Goal: Transaction & Acquisition: Purchase product/service

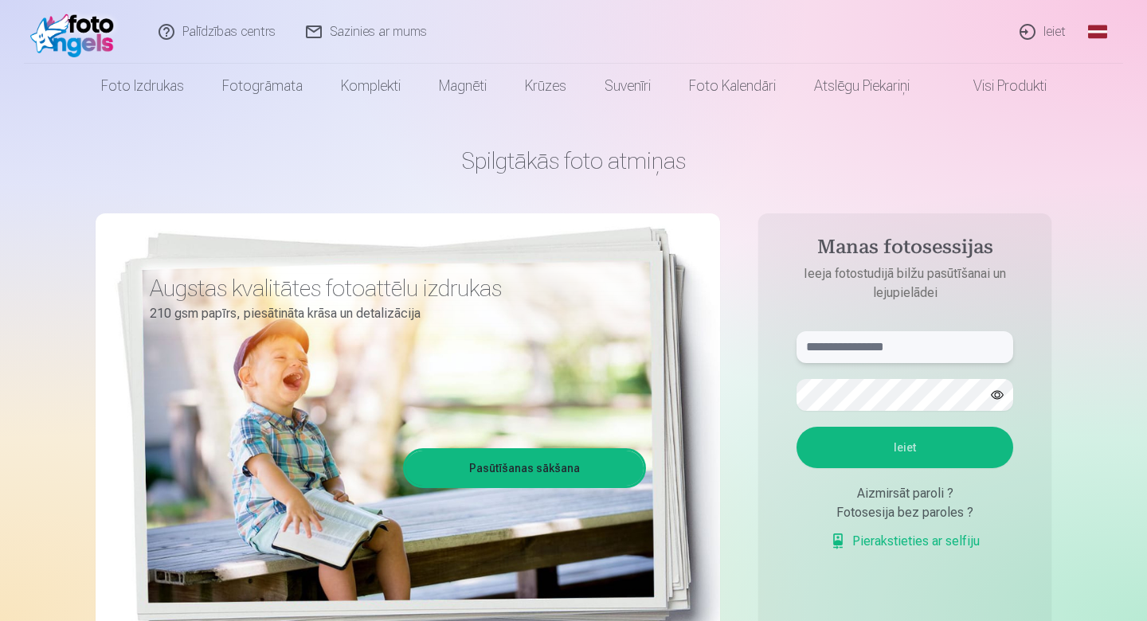
click at [907, 344] on input "text" at bounding box center [905, 347] width 217 height 32
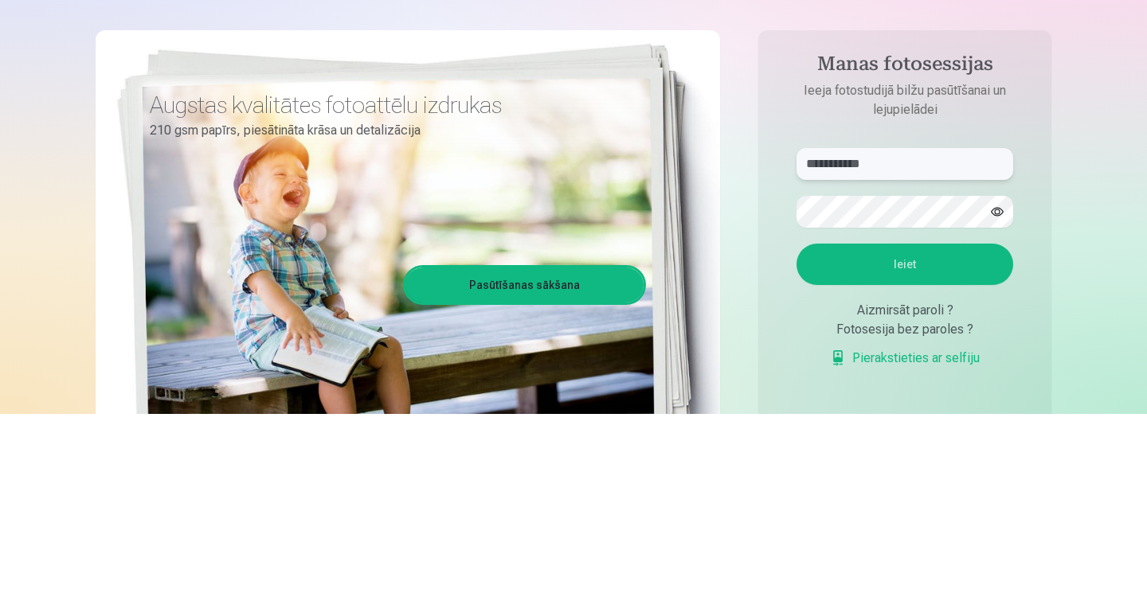
type input "**********"
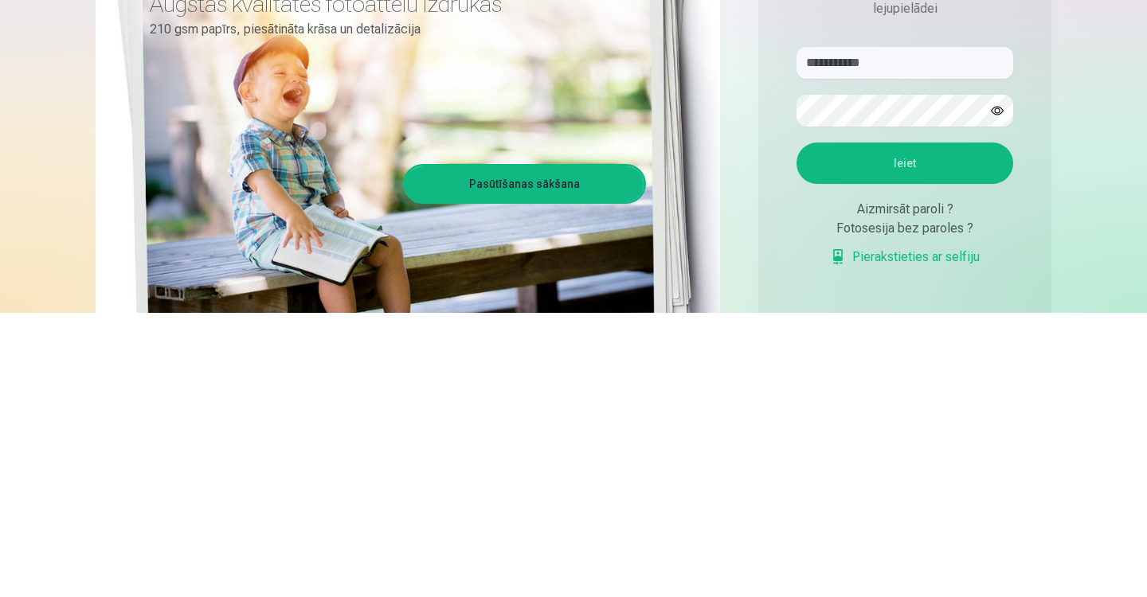
click at [942, 454] on button "Ieiet" at bounding box center [905, 447] width 217 height 41
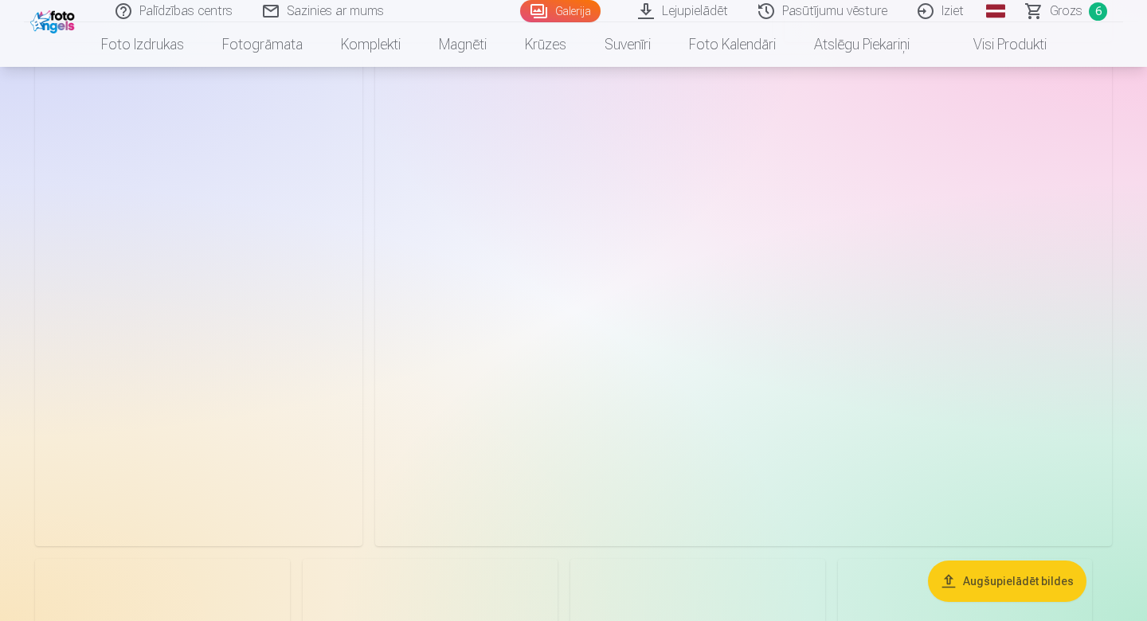
scroll to position [3067, 0]
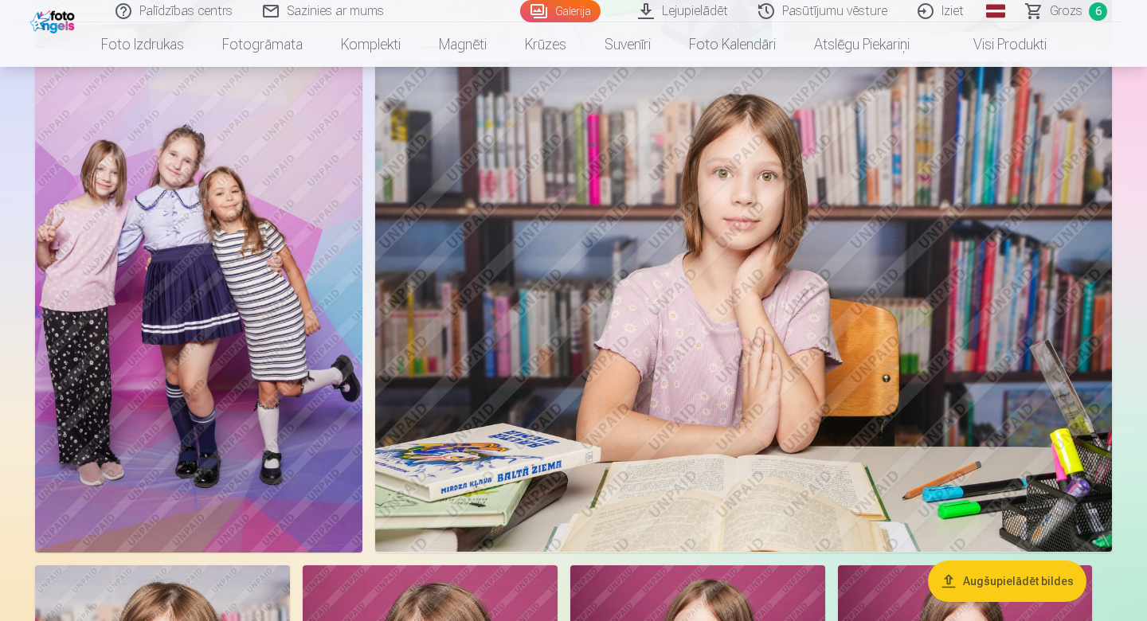
click at [1070, 13] on span "Grozs" at bounding box center [1066, 11] width 33 height 19
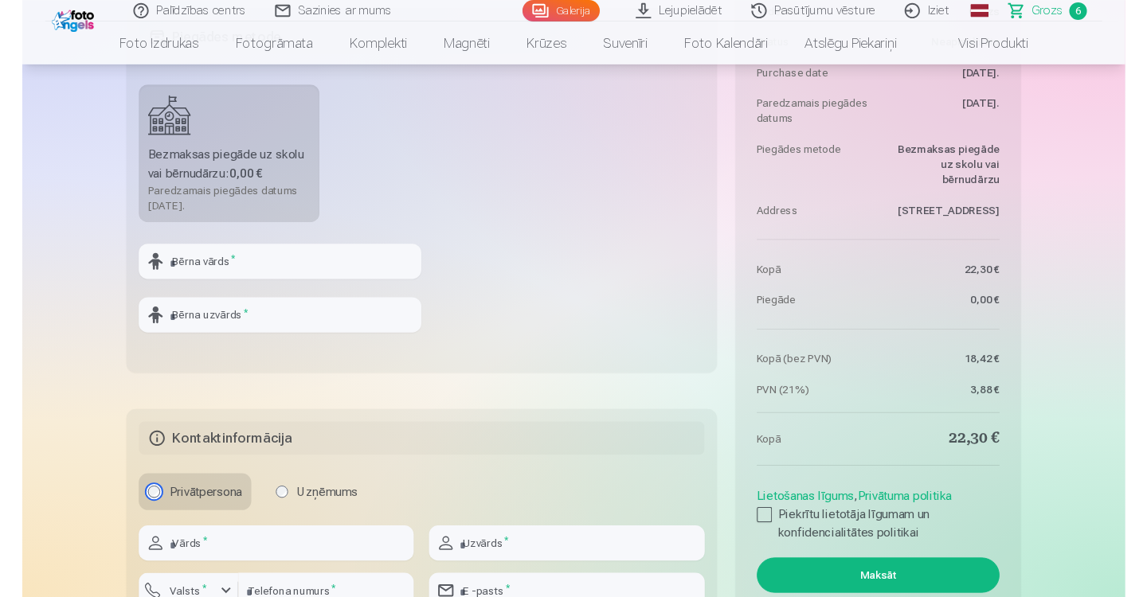
scroll to position [1385, 0]
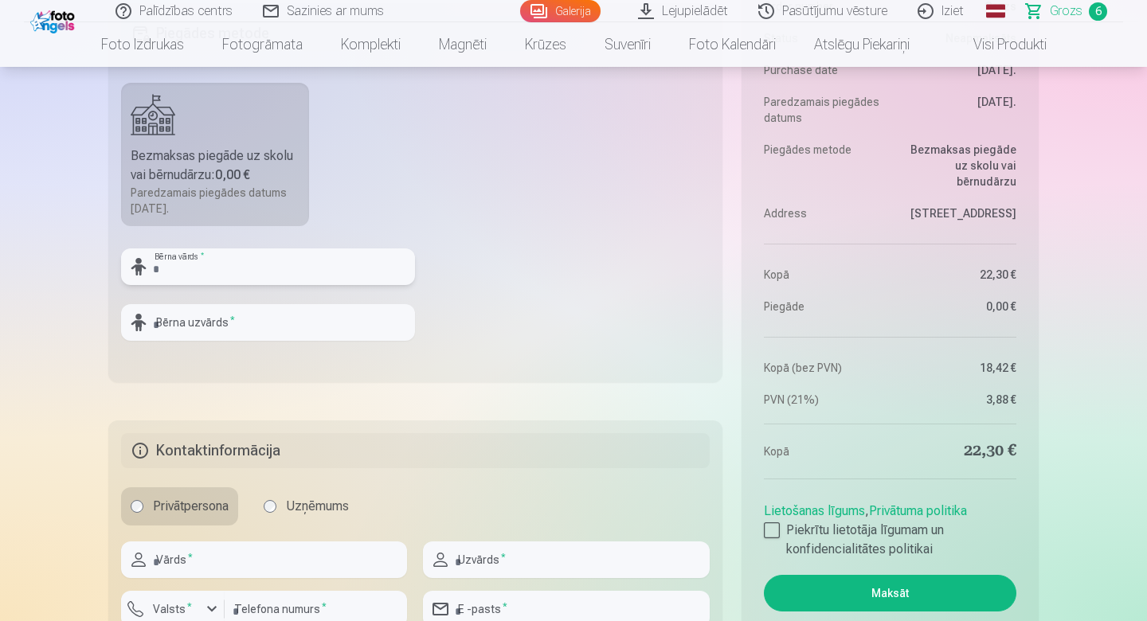
click at [225, 261] on input "text" at bounding box center [268, 267] width 294 height 37
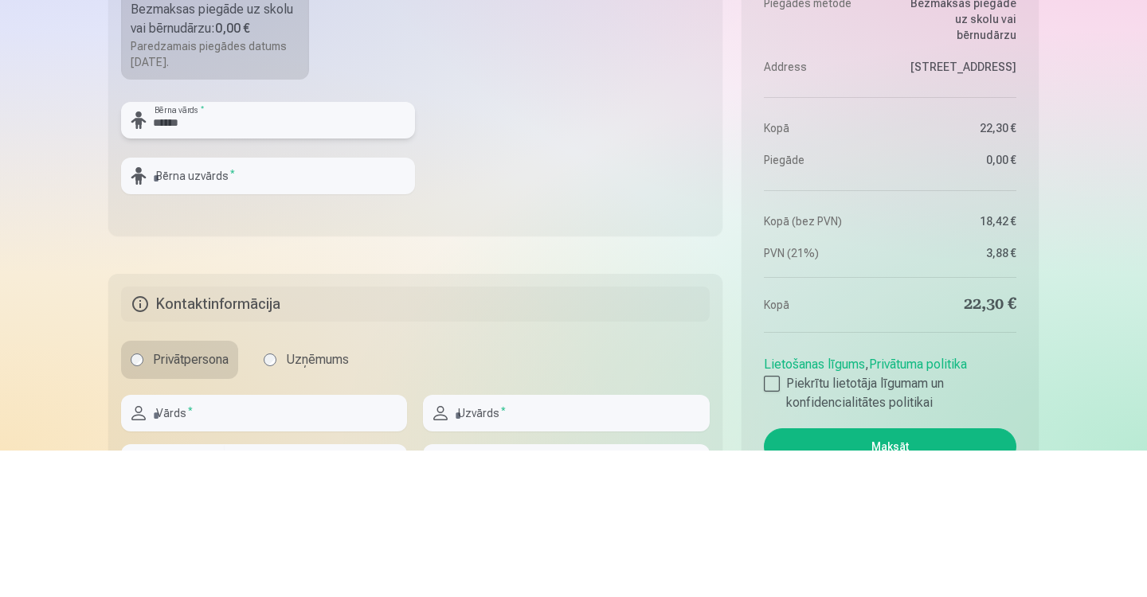
type input "******"
click at [252, 325] on input "text" at bounding box center [268, 322] width 294 height 37
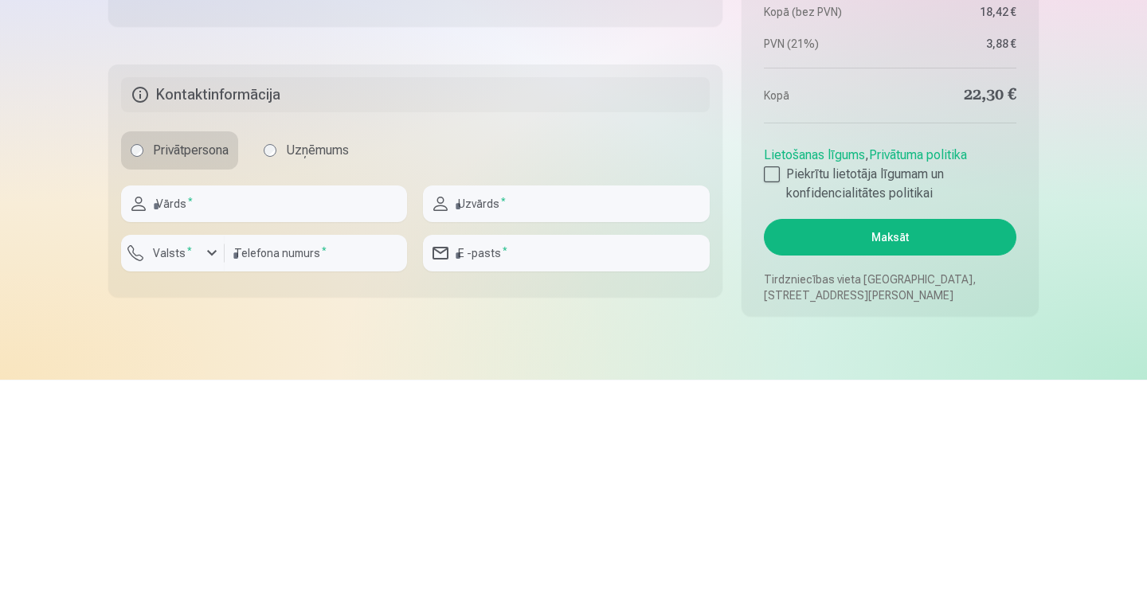
scroll to position [1523, 0]
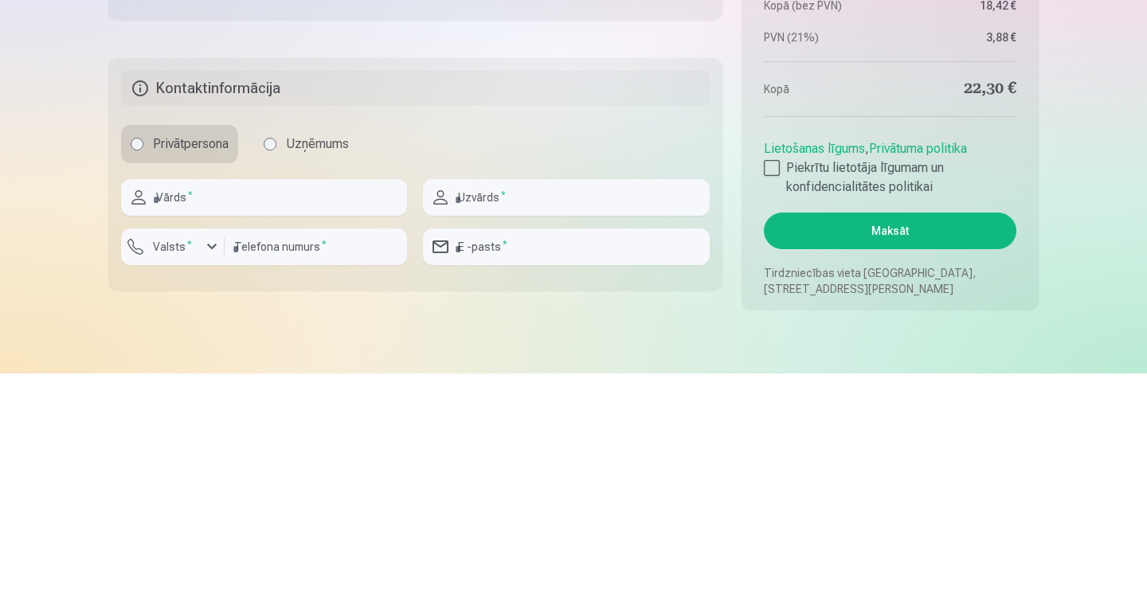
type input "********"
click at [244, 418] on input "text" at bounding box center [264, 421] width 286 height 37
type input "*****"
click at [539, 421] on input "text" at bounding box center [566, 421] width 286 height 37
type input "********"
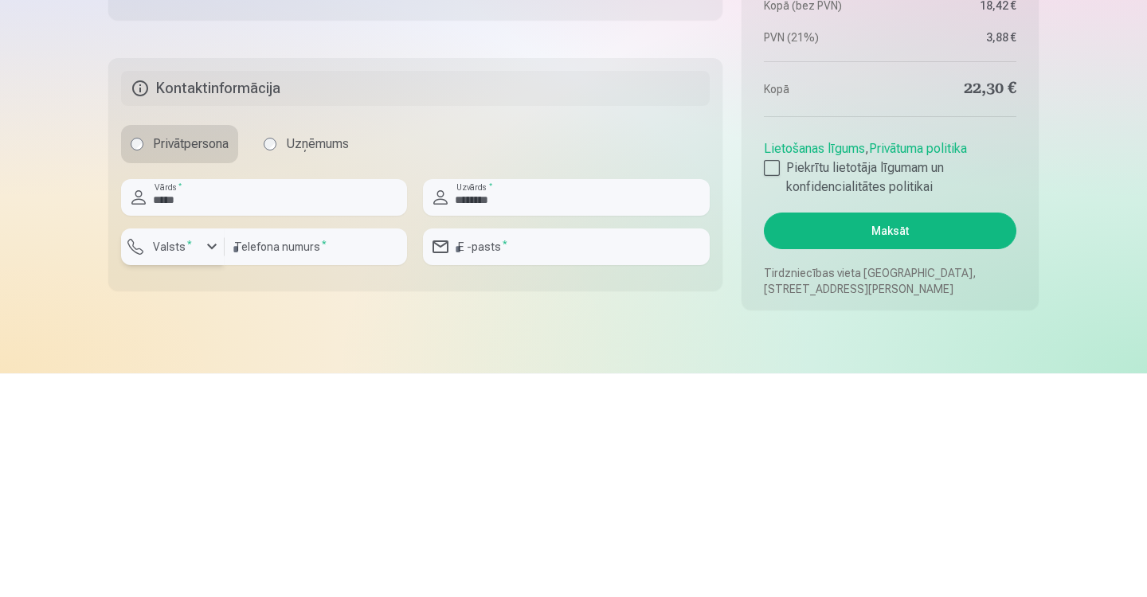
click at [215, 470] on div "button" at bounding box center [211, 470] width 19 height 19
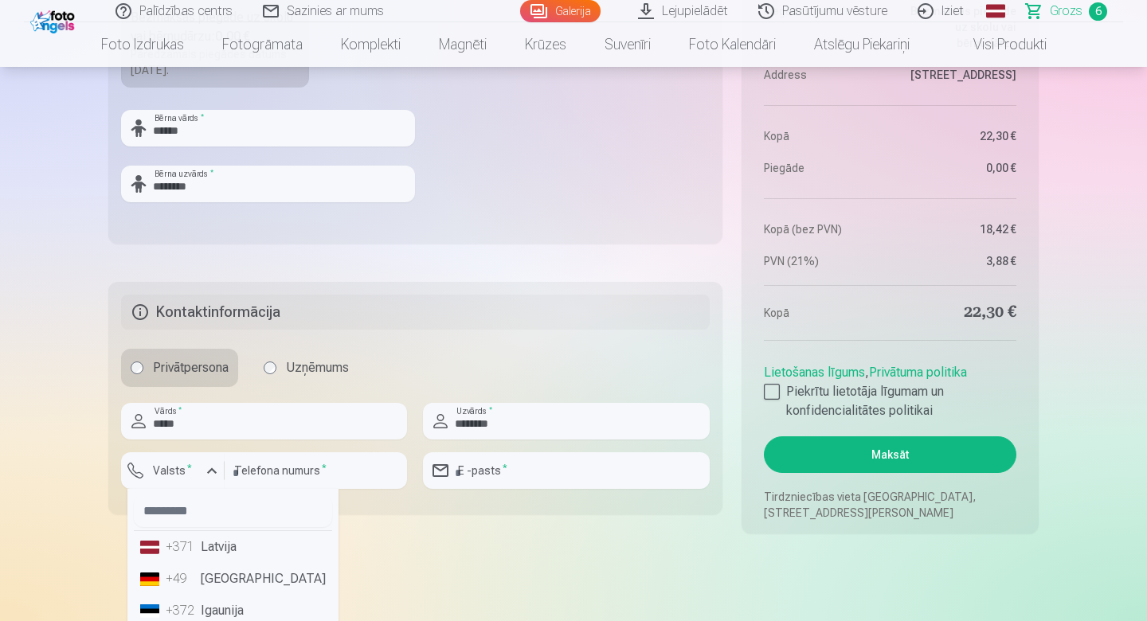
click at [225, 548] on li "+371 Latvija" at bounding box center [233, 547] width 198 height 32
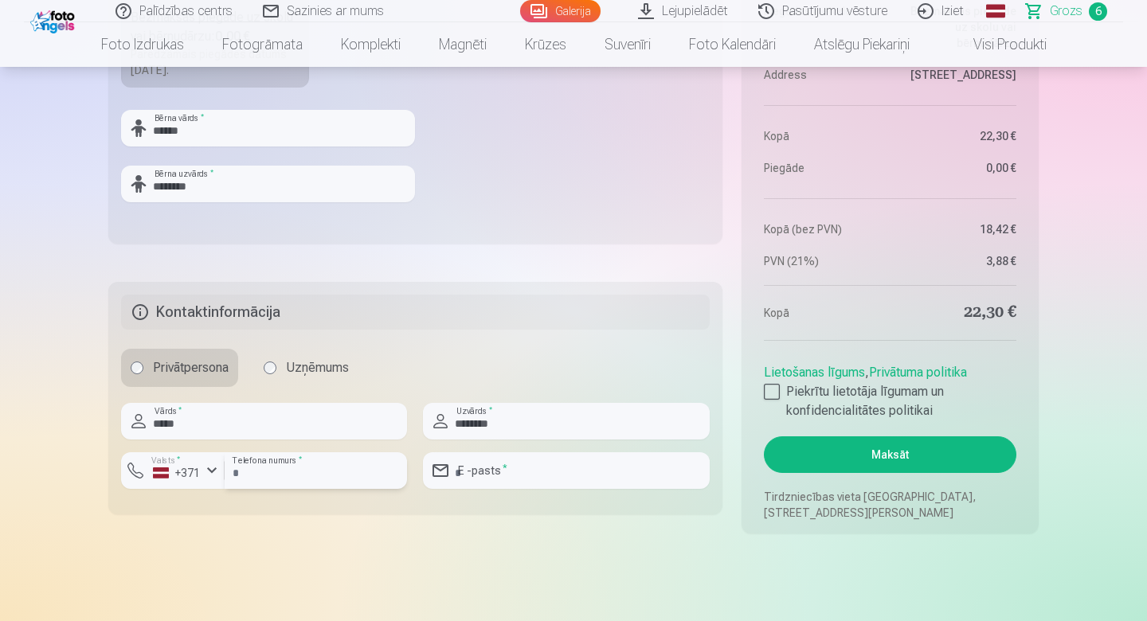
click at [315, 464] on input "number" at bounding box center [316, 471] width 182 height 37
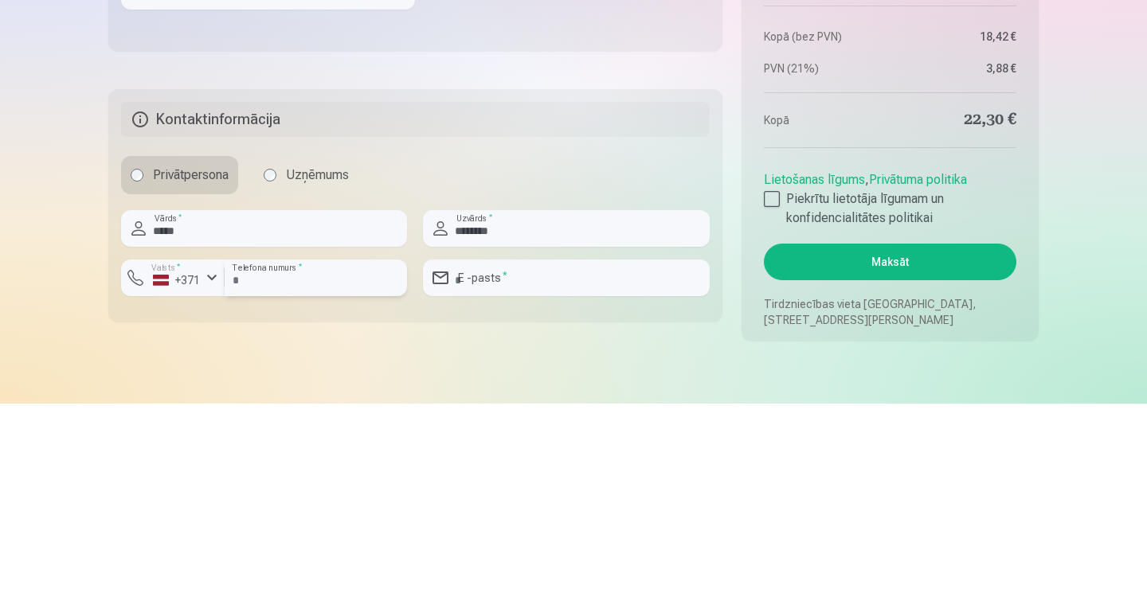
scroll to position [1558, 0]
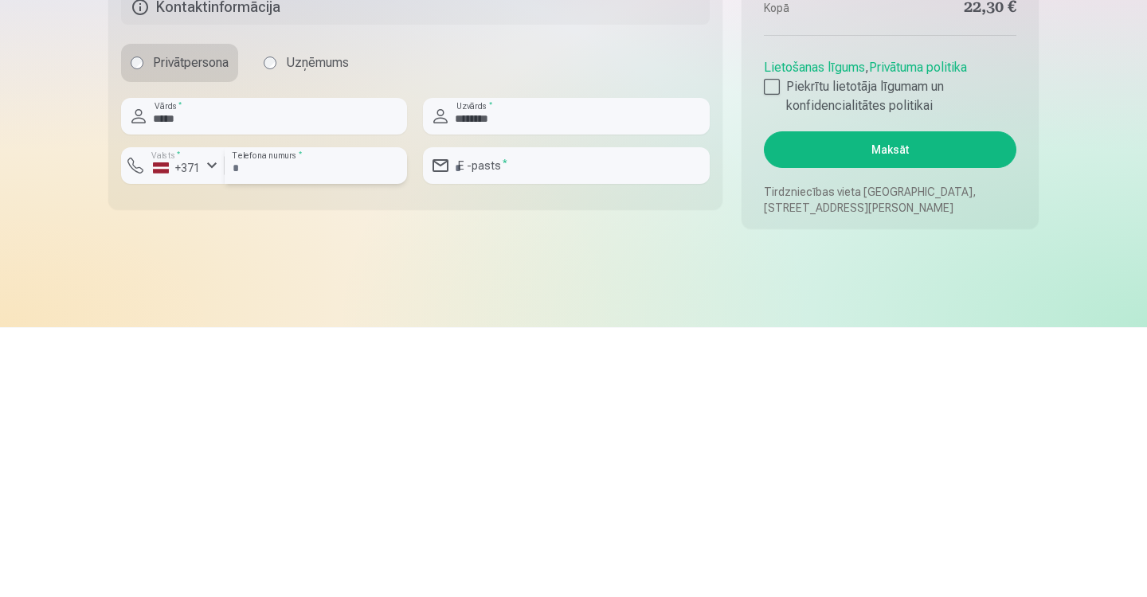
type input "********"
click at [534, 436] on input "email" at bounding box center [566, 435] width 286 height 37
type input "**********"
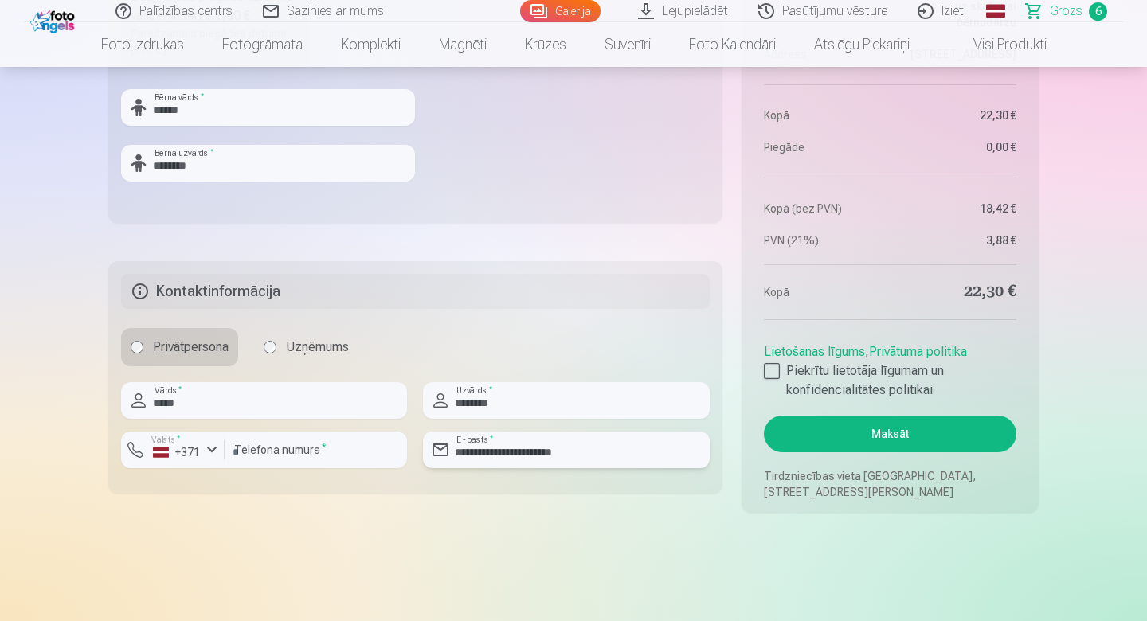
scroll to position [1545, 0]
click at [769, 373] on div at bounding box center [772, 370] width 16 height 16
click at [894, 430] on button "Maksāt" at bounding box center [890, 433] width 253 height 37
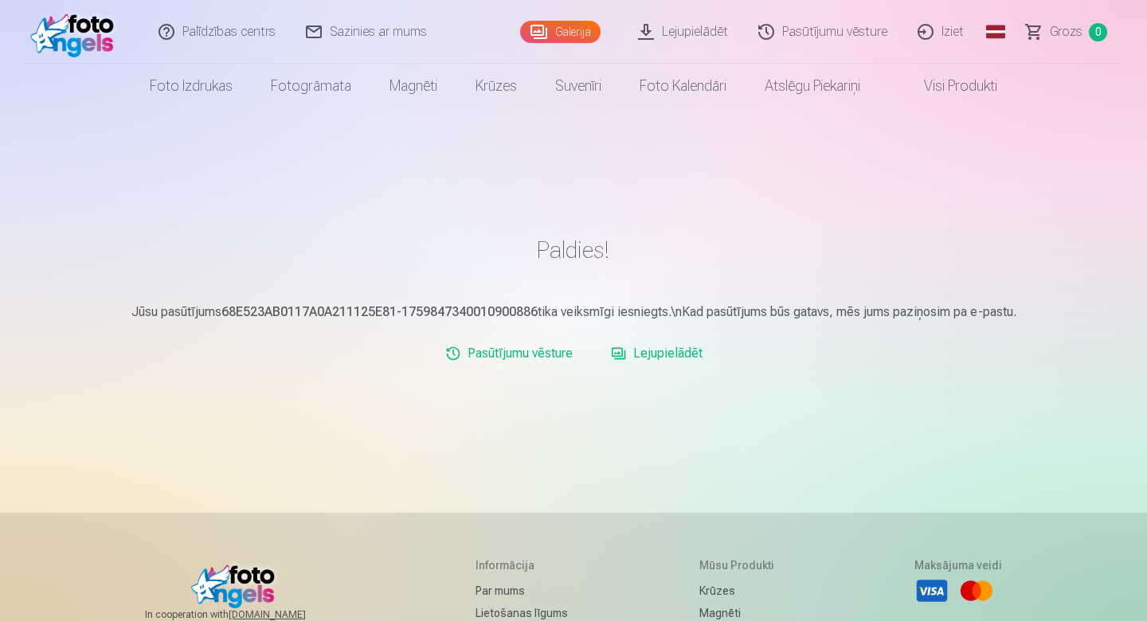
click at [626, 353] on link "Lejupielādēt" at bounding box center [657, 354] width 104 height 32
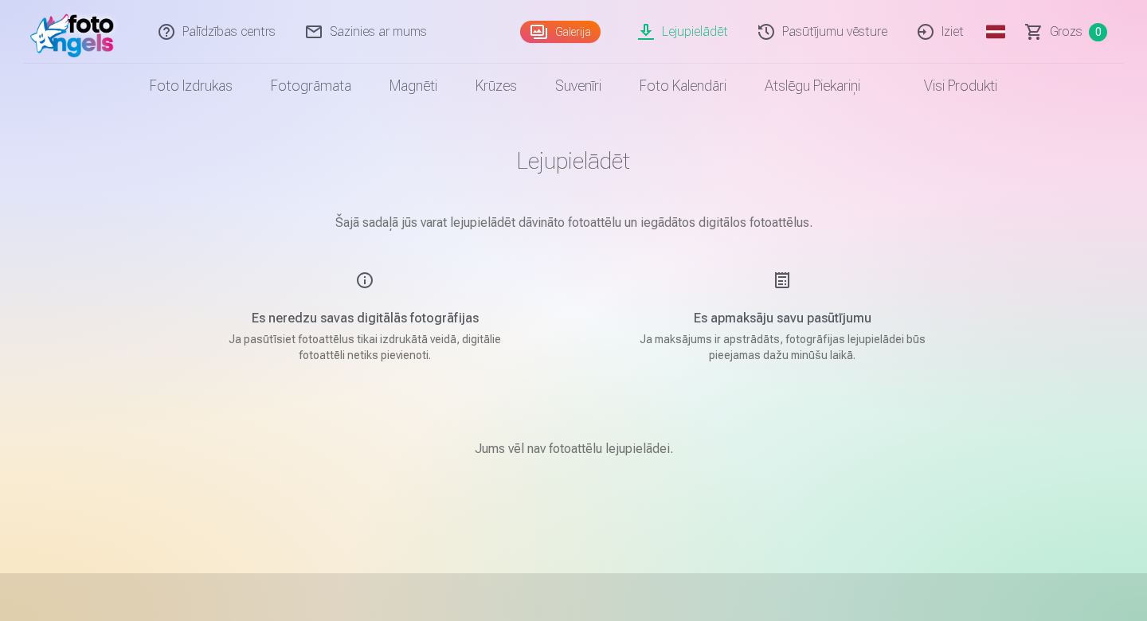
click at [963, 91] on link "Visi produkti" at bounding box center [948, 86] width 137 height 45
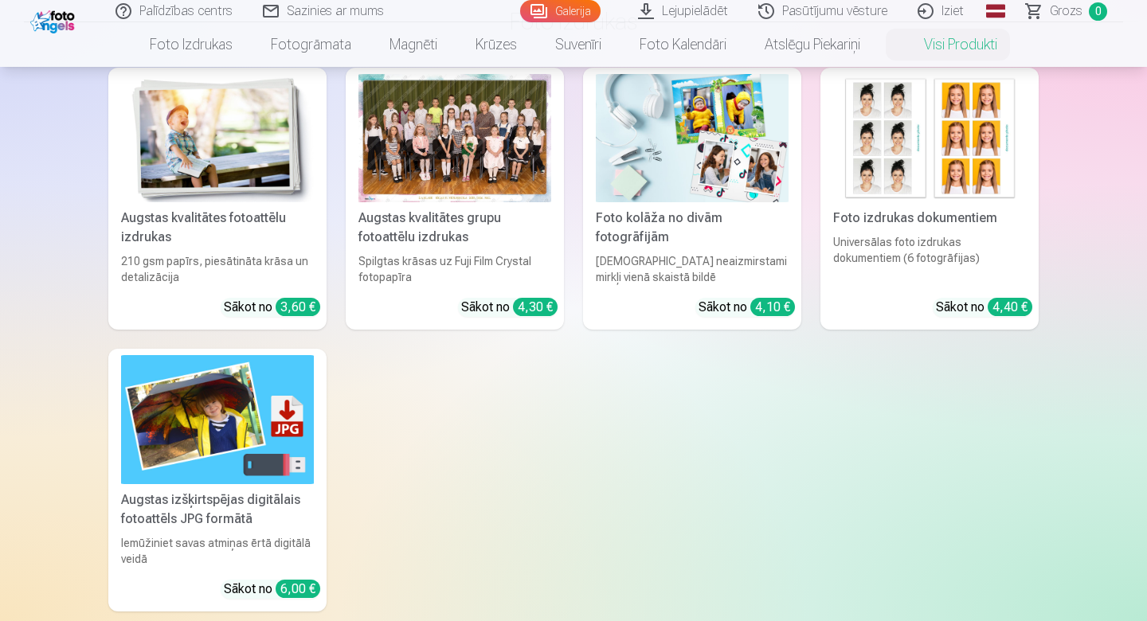
scroll to position [143, 0]
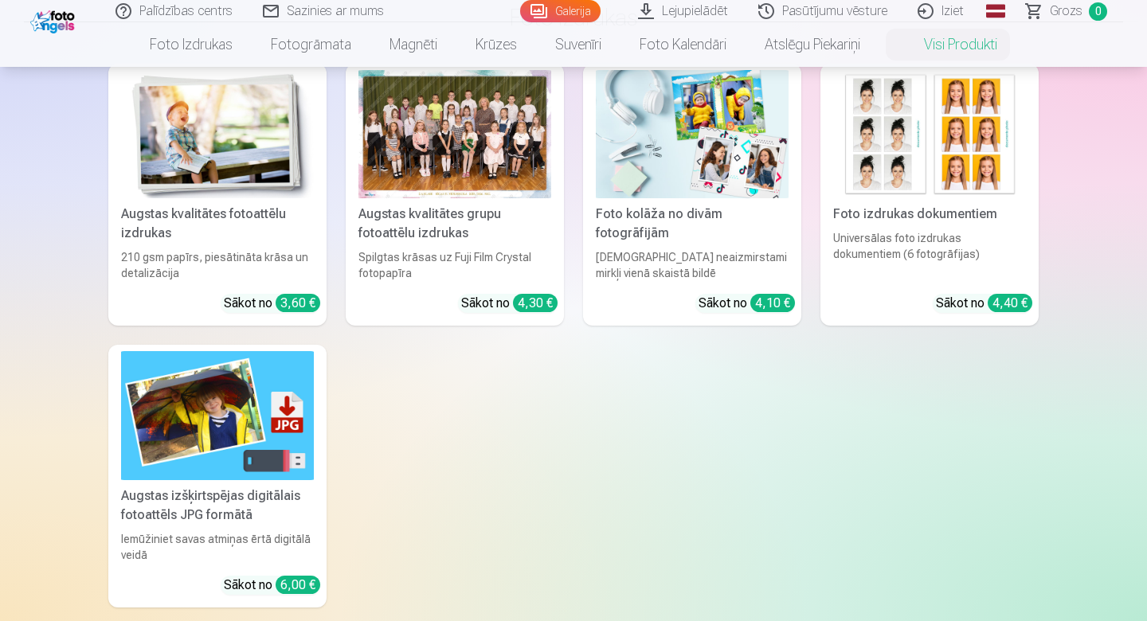
click at [742, 150] on img at bounding box center [692, 134] width 193 height 128
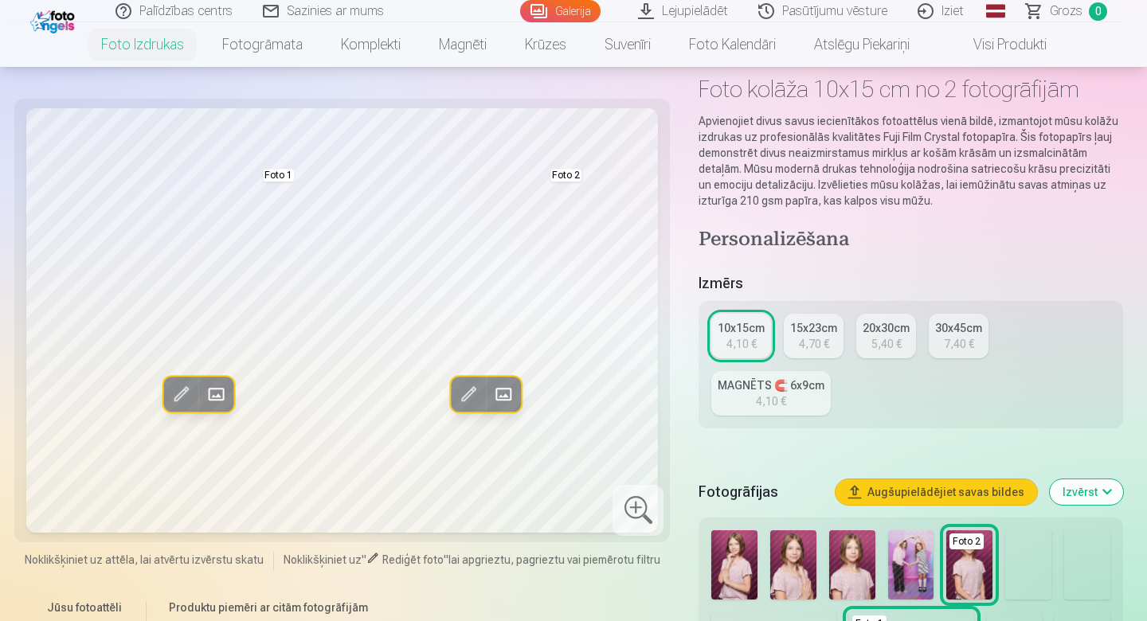
scroll to position [116, 0]
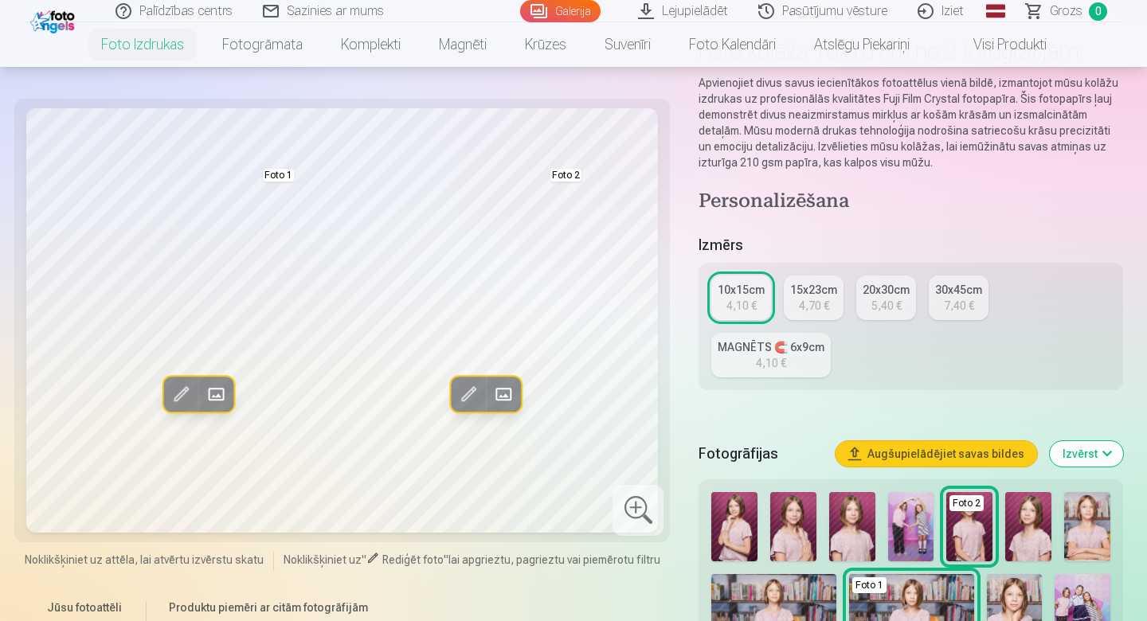
click at [918, 539] on img at bounding box center [911, 526] width 46 height 69
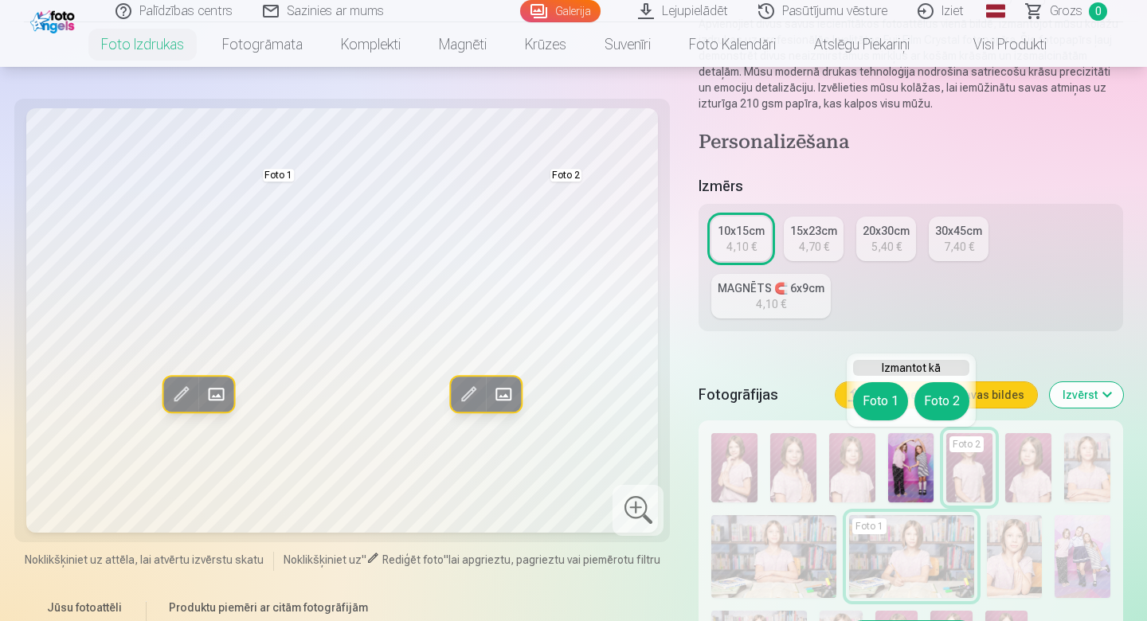
scroll to position [188, 0]
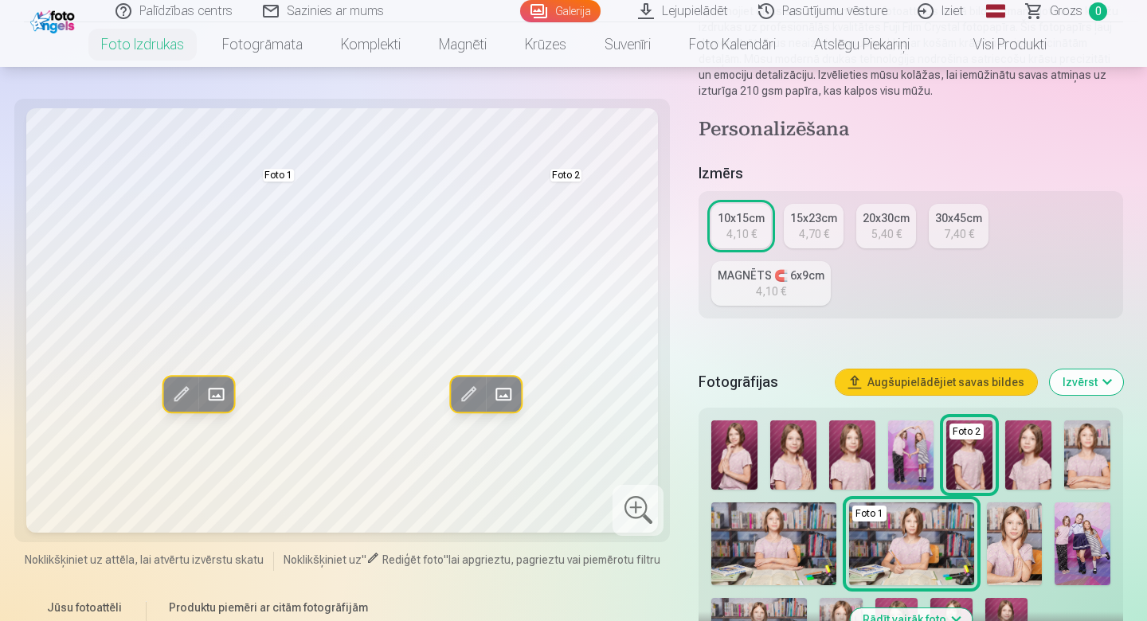
click at [978, 454] on img at bounding box center [969, 455] width 46 height 69
click at [916, 449] on img at bounding box center [911, 455] width 46 height 69
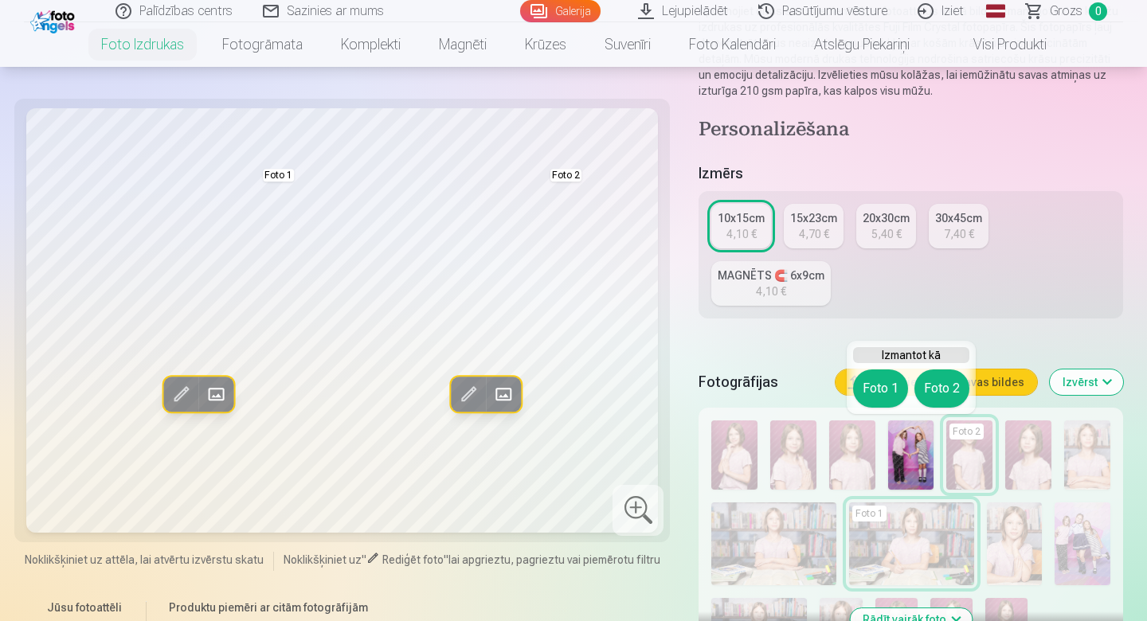
click at [875, 385] on button "Foto 1" at bounding box center [880, 389] width 55 height 38
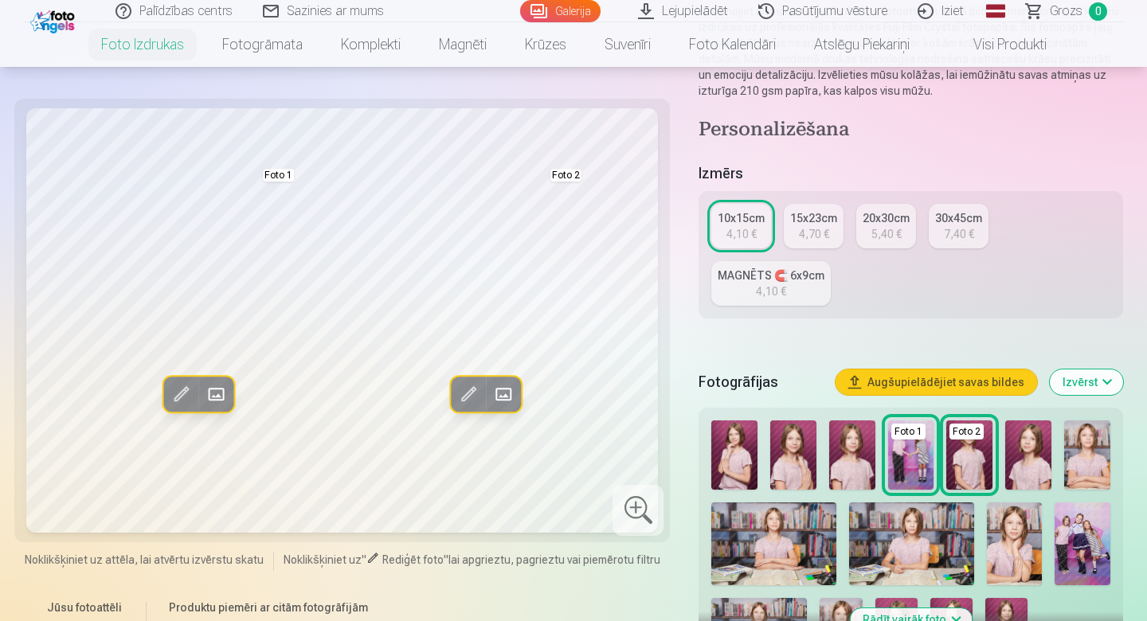
click at [973, 474] on img at bounding box center [969, 455] width 46 height 69
click at [1077, 552] on img at bounding box center [1083, 545] width 56 height 84
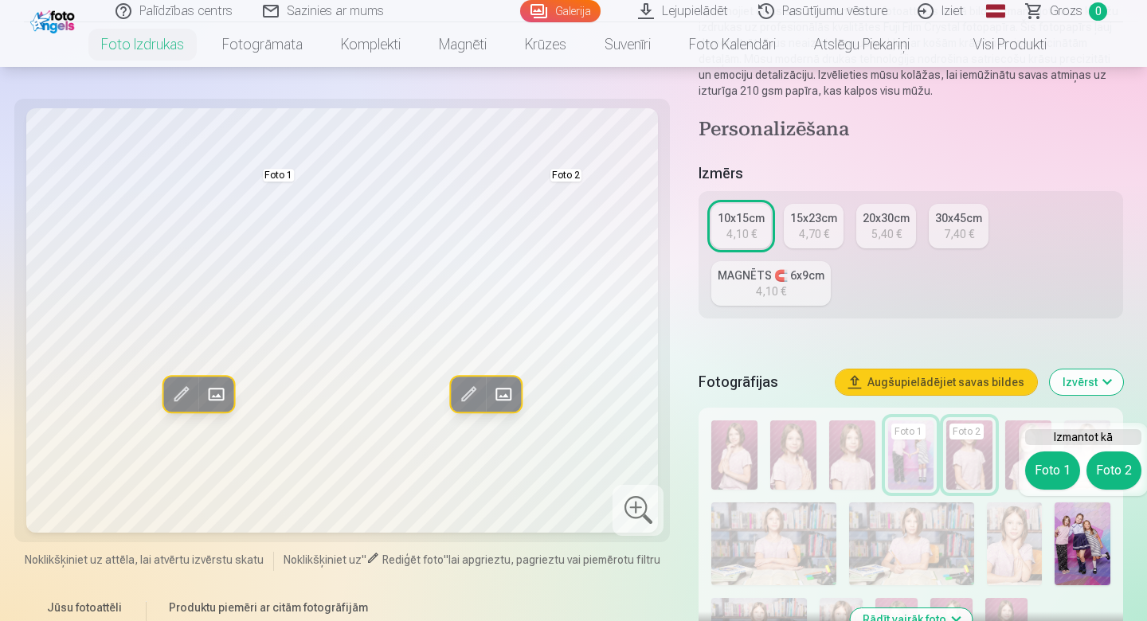
click at [1115, 472] on button "Foto 2" at bounding box center [1114, 471] width 55 height 38
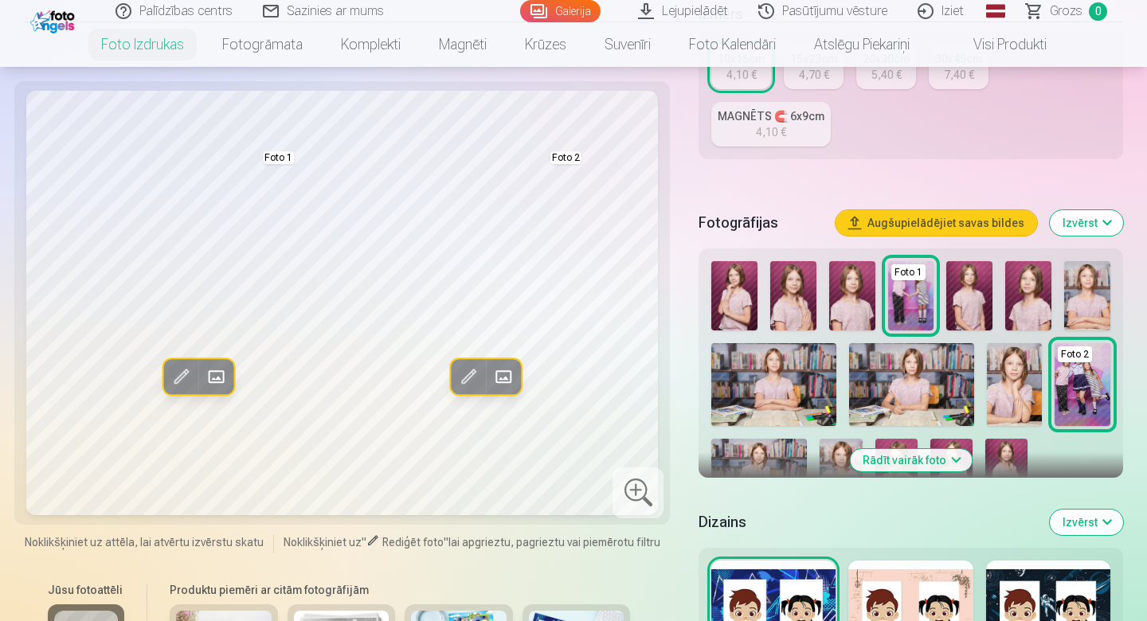
scroll to position [336, 0]
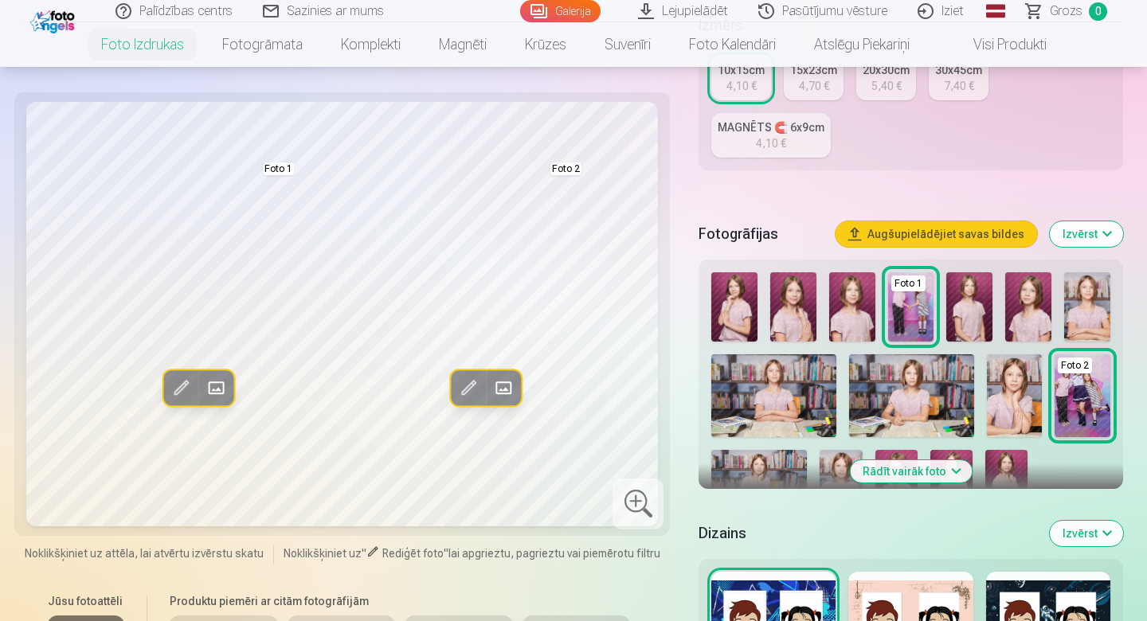
click at [506, 390] on span at bounding box center [503, 387] width 25 height 25
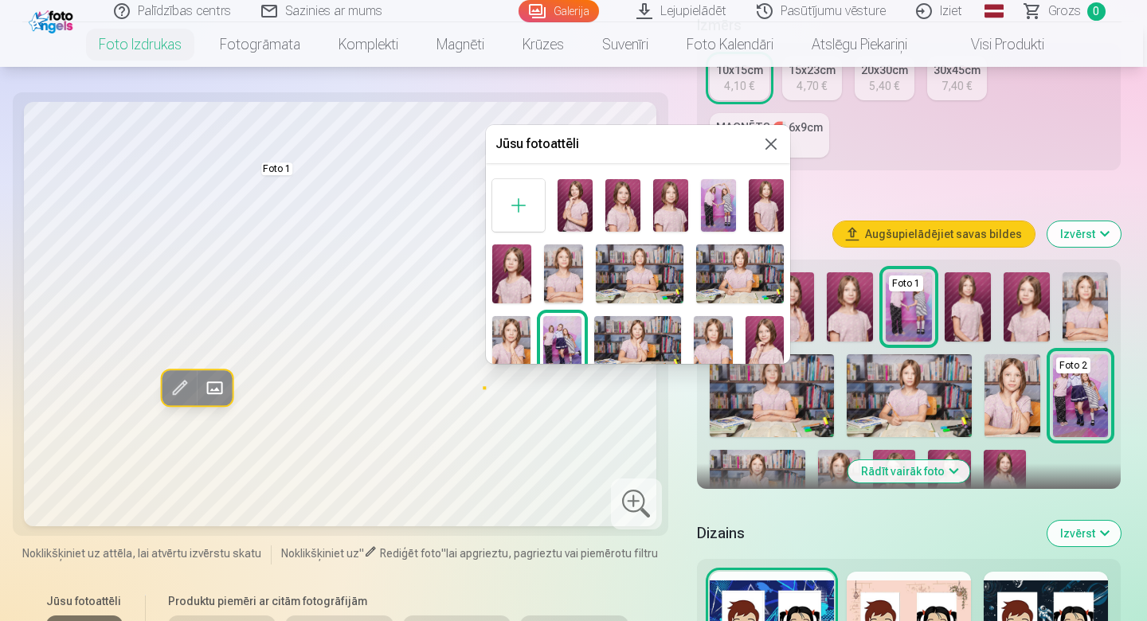
click at [769, 147] on button at bounding box center [771, 144] width 19 height 19
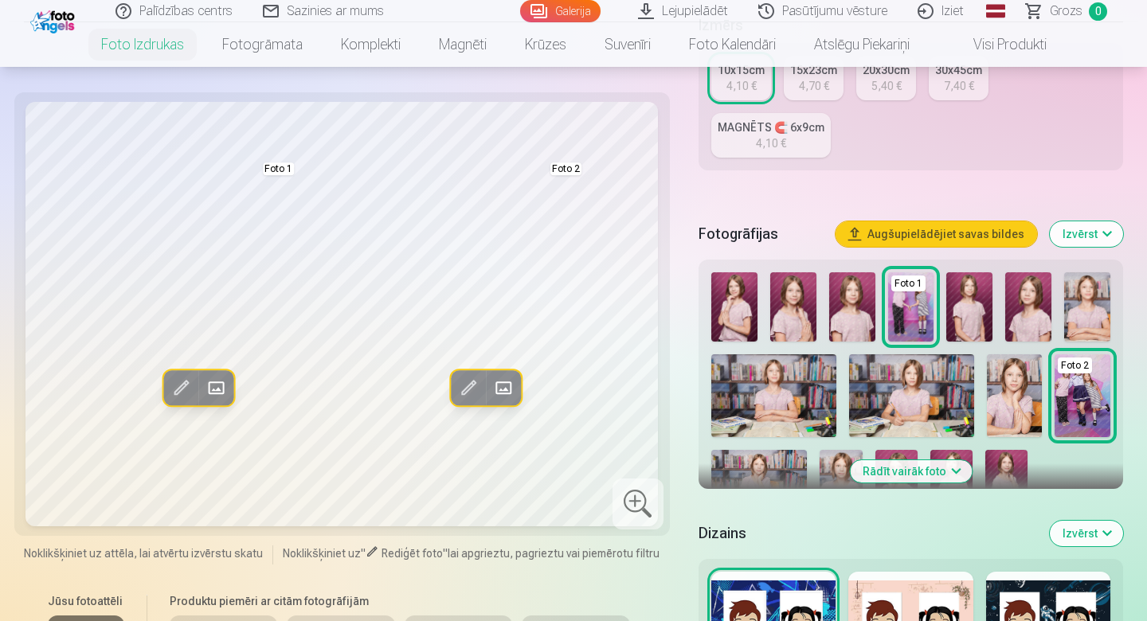
click at [473, 384] on span at bounding box center [468, 387] width 25 height 25
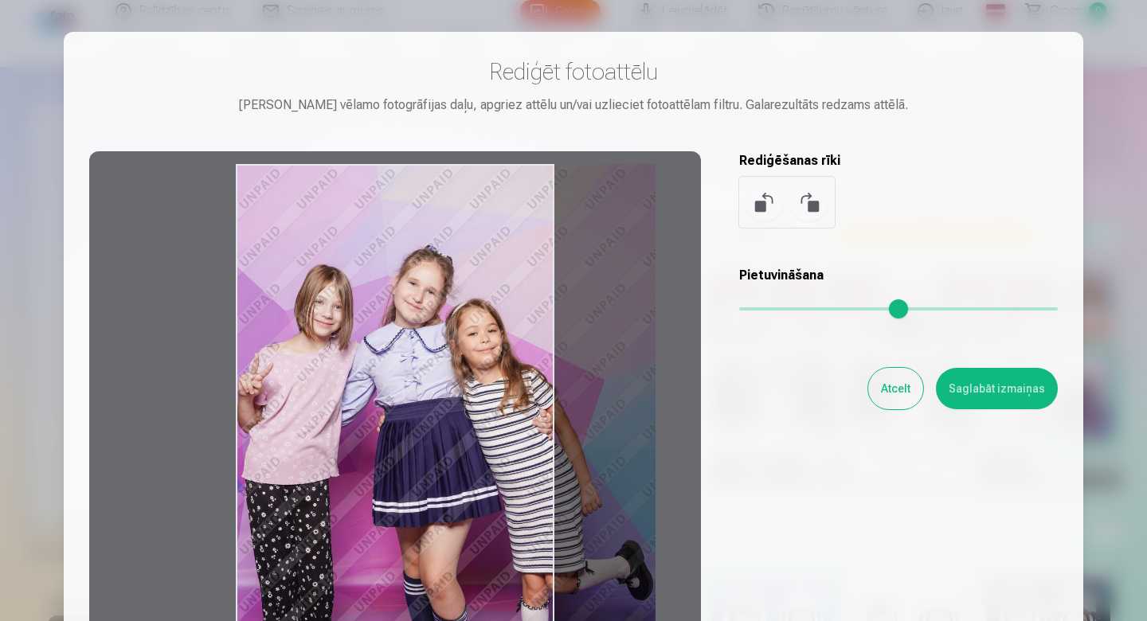
type input "****"
click at [894, 387] on button "Atcelt" at bounding box center [895, 388] width 55 height 41
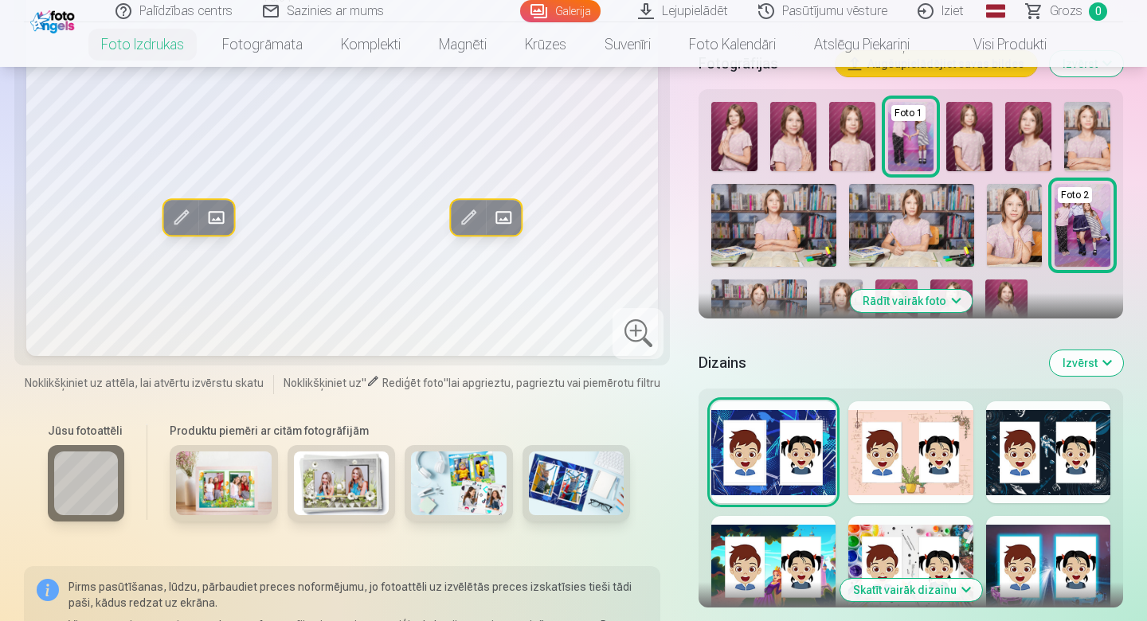
scroll to position [505, 0]
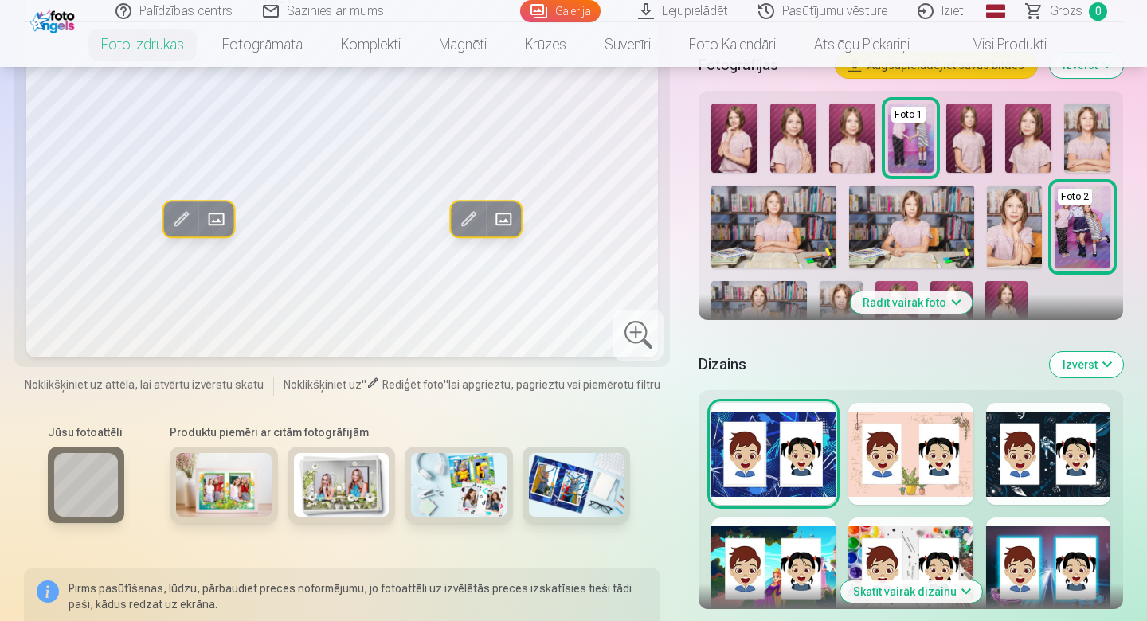
click at [941, 449] on div at bounding box center [910, 454] width 124 height 102
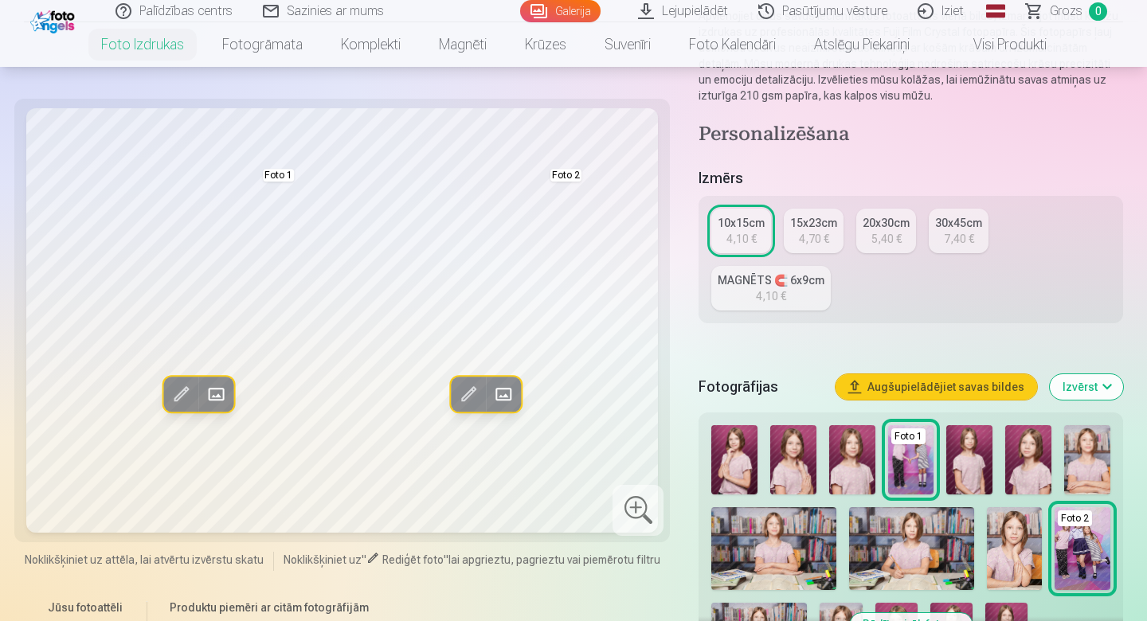
scroll to position [182, 0]
click at [825, 226] on div "15x23cm" at bounding box center [813, 224] width 47 height 16
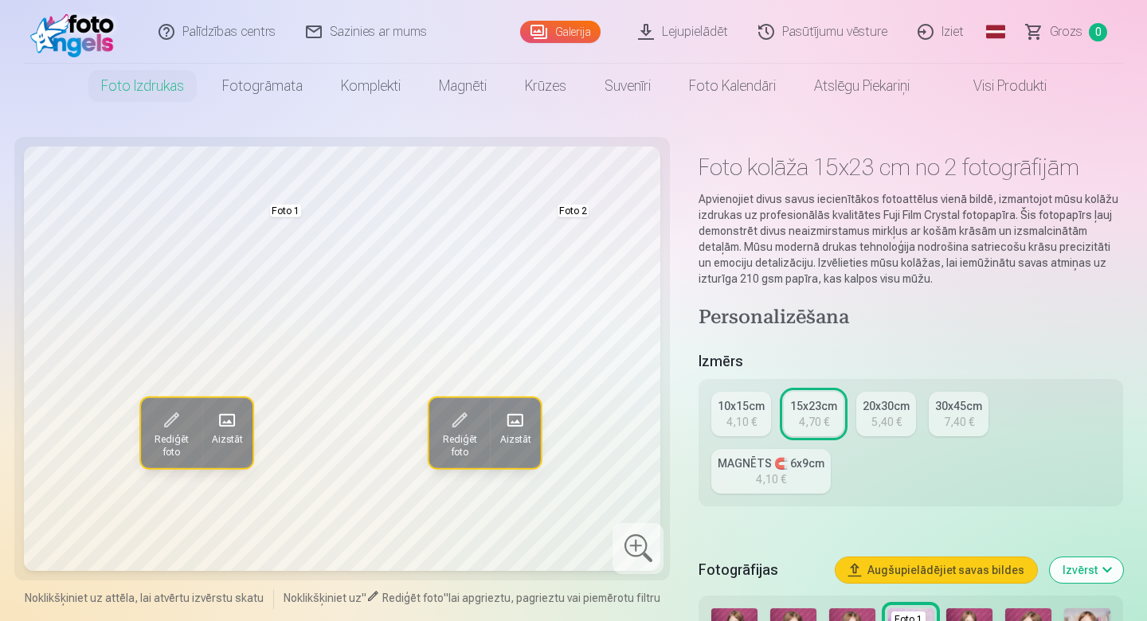
click at [740, 421] on div "4,10 €" at bounding box center [742, 422] width 30 height 16
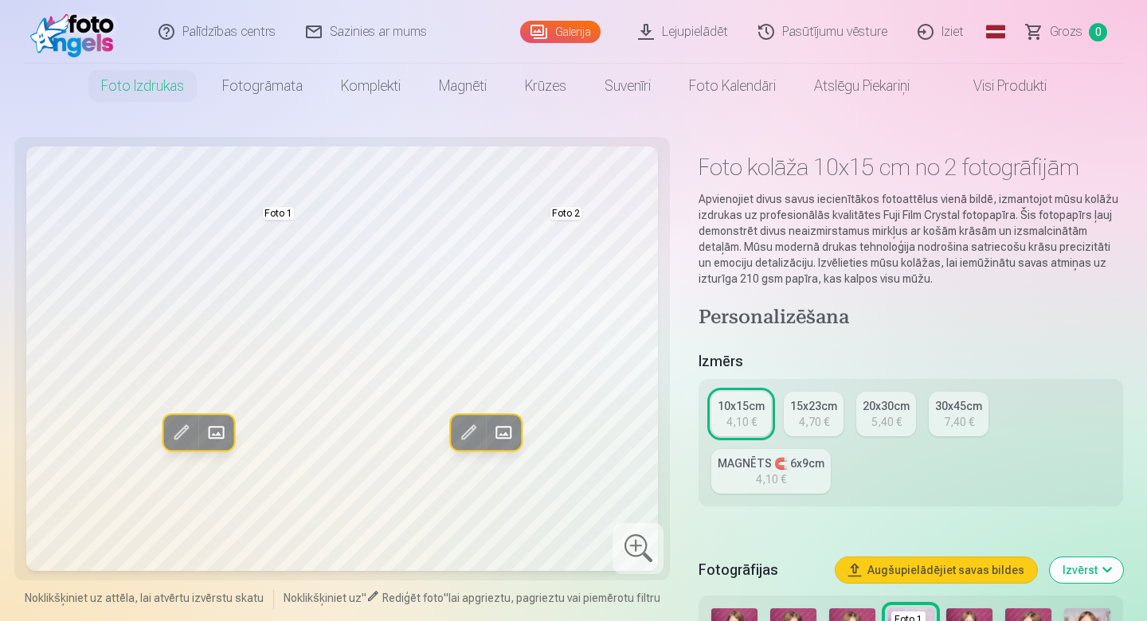
click at [816, 420] on div "4,70 €" at bounding box center [814, 422] width 30 height 16
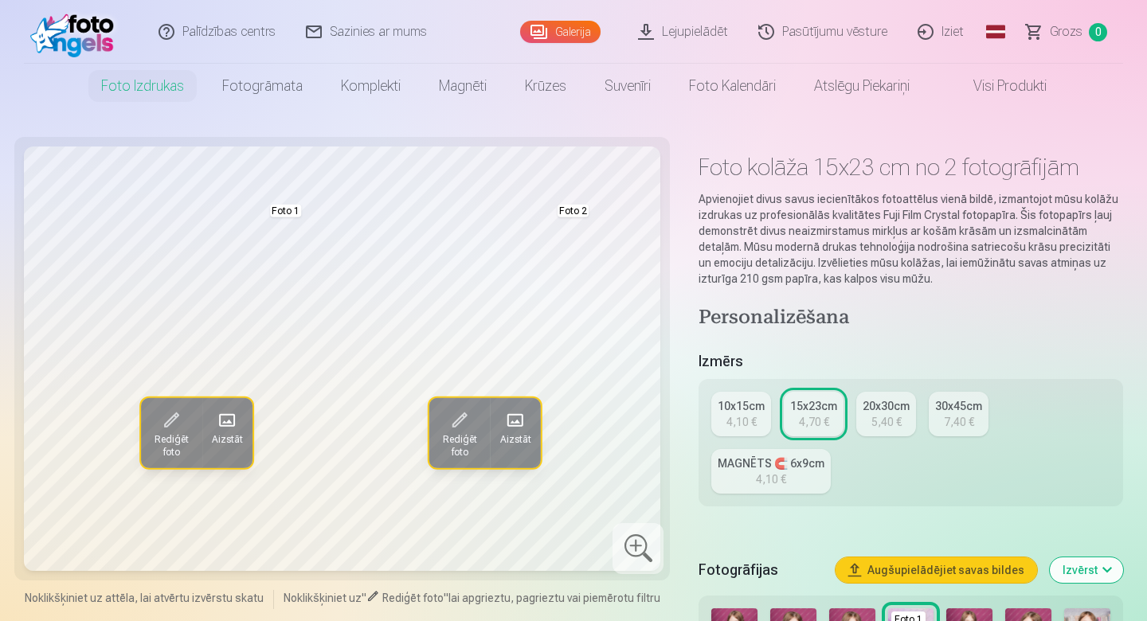
click at [732, 416] on div "4,10 €" at bounding box center [742, 422] width 30 height 16
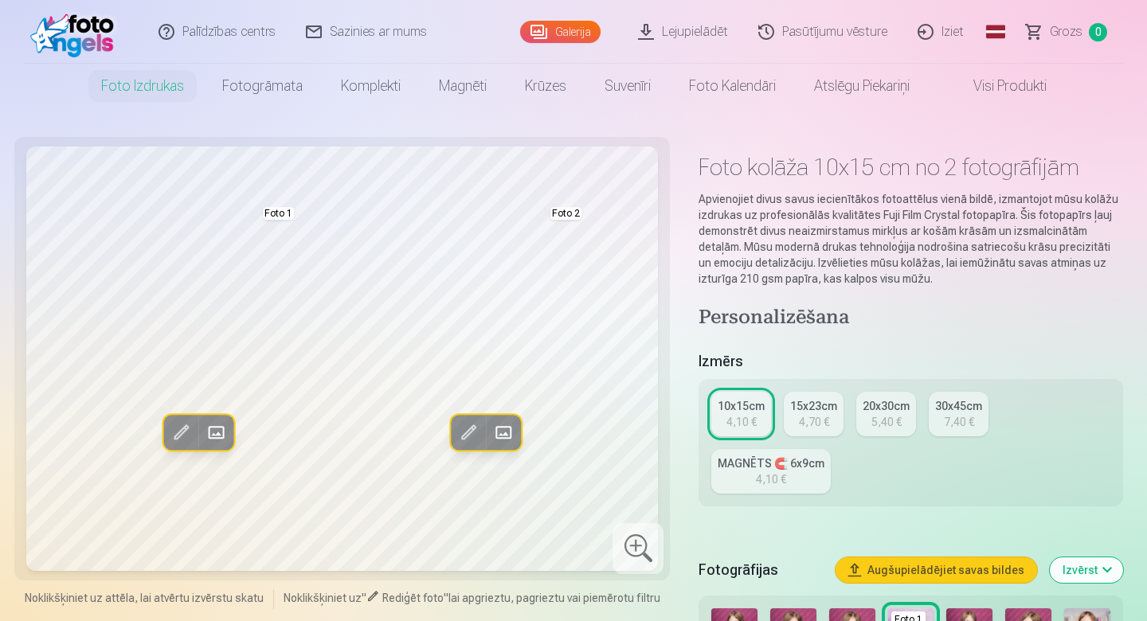
click at [883, 422] on div "5,40 €" at bounding box center [887, 422] width 30 height 16
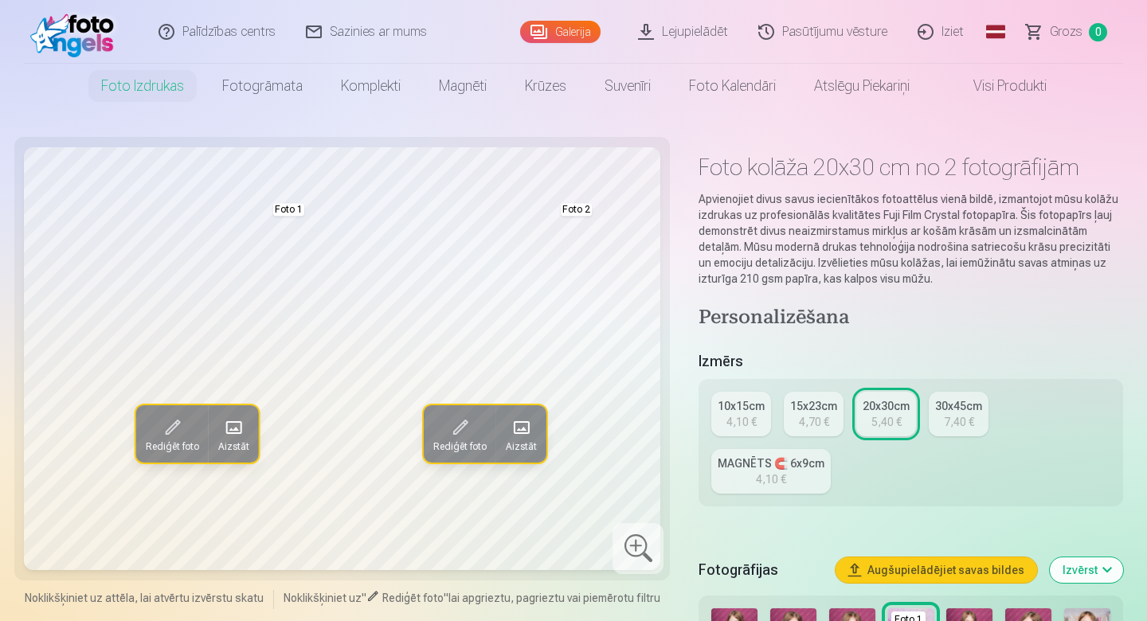
click at [742, 415] on div "4,10 €" at bounding box center [742, 422] width 30 height 16
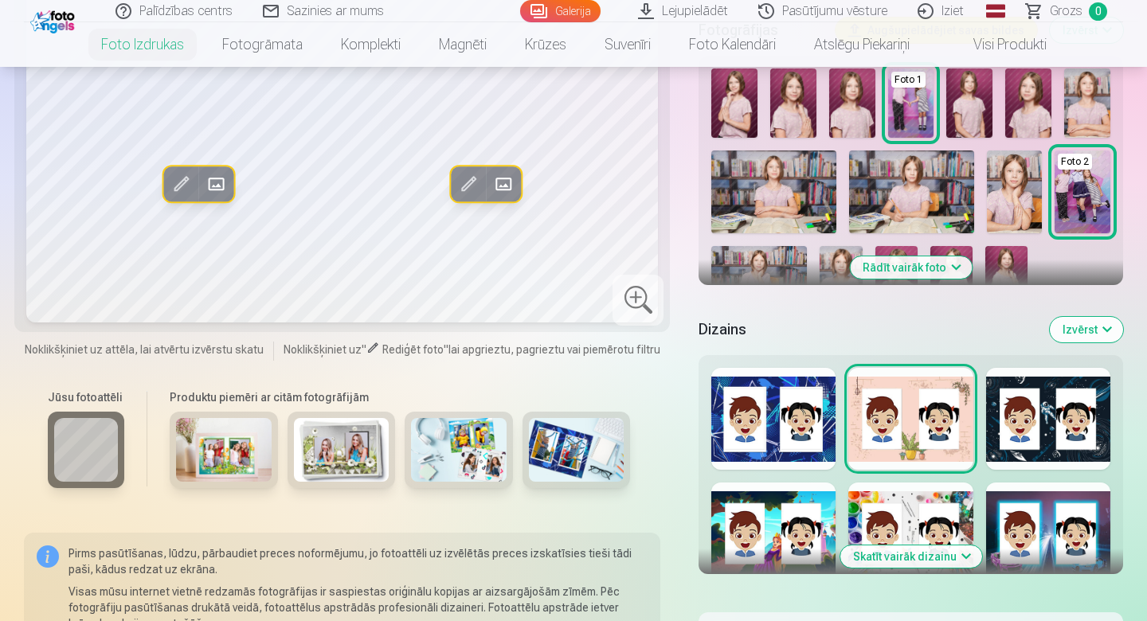
scroll to position [548, 0]
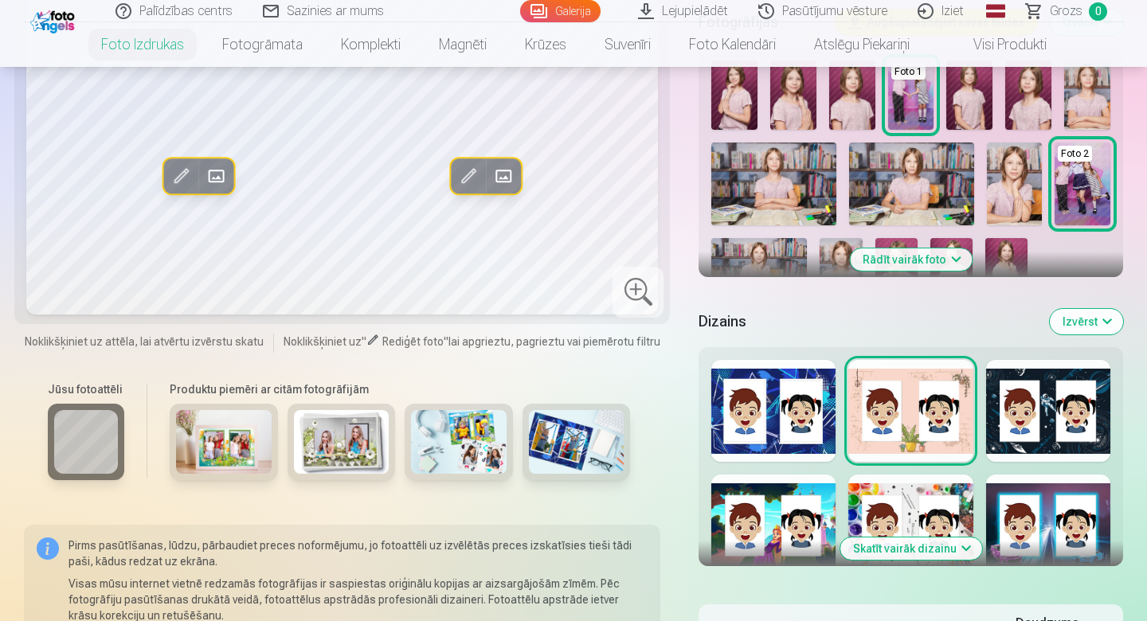
click at [964, 551] on button "Skatīt vairāk dizainu" at bounding box center [911, 549] width 142 height 22
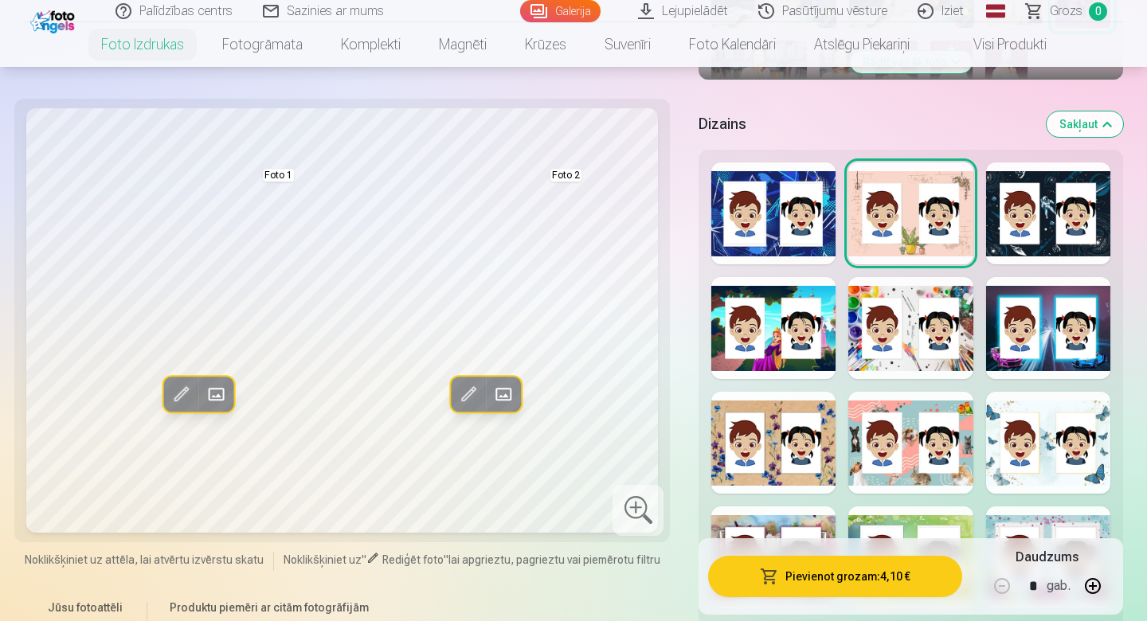
scroll to position [774, 0]
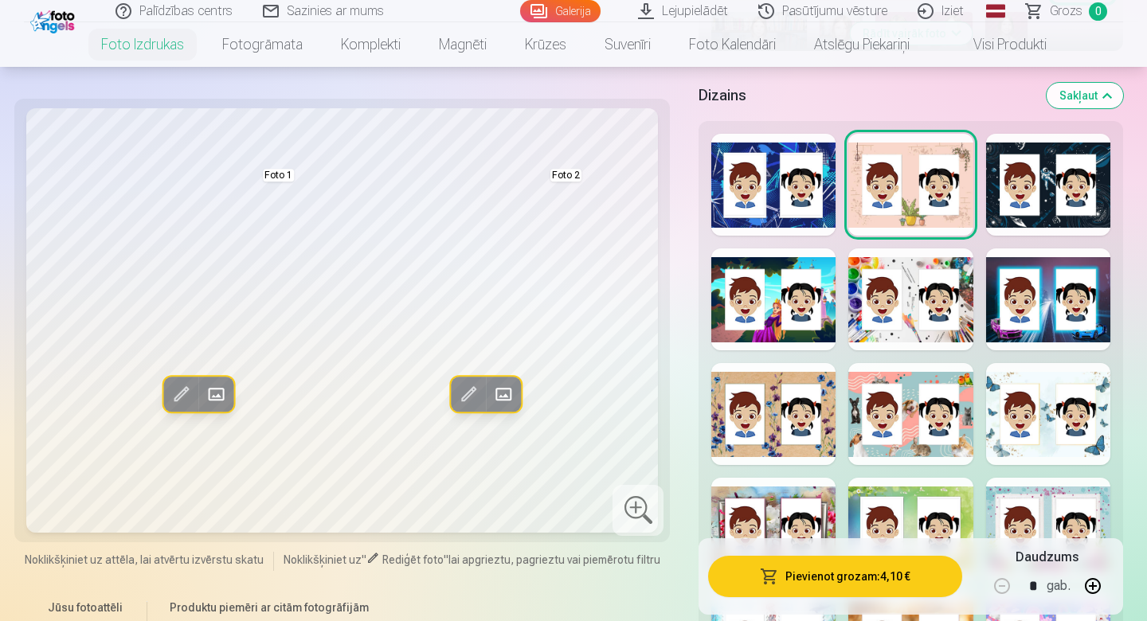
click at [1049, 454] on div at bounding box center [1048, 414] width 124 height 102
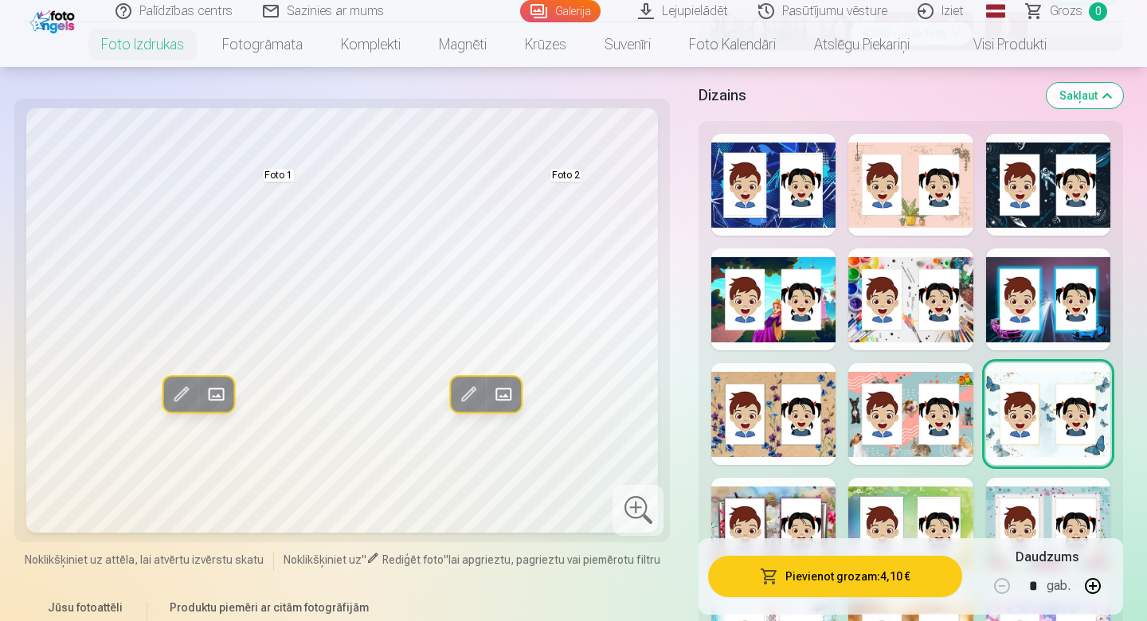
click at [910, 561] on div at bounding box center [910, 529] width 124 height 102
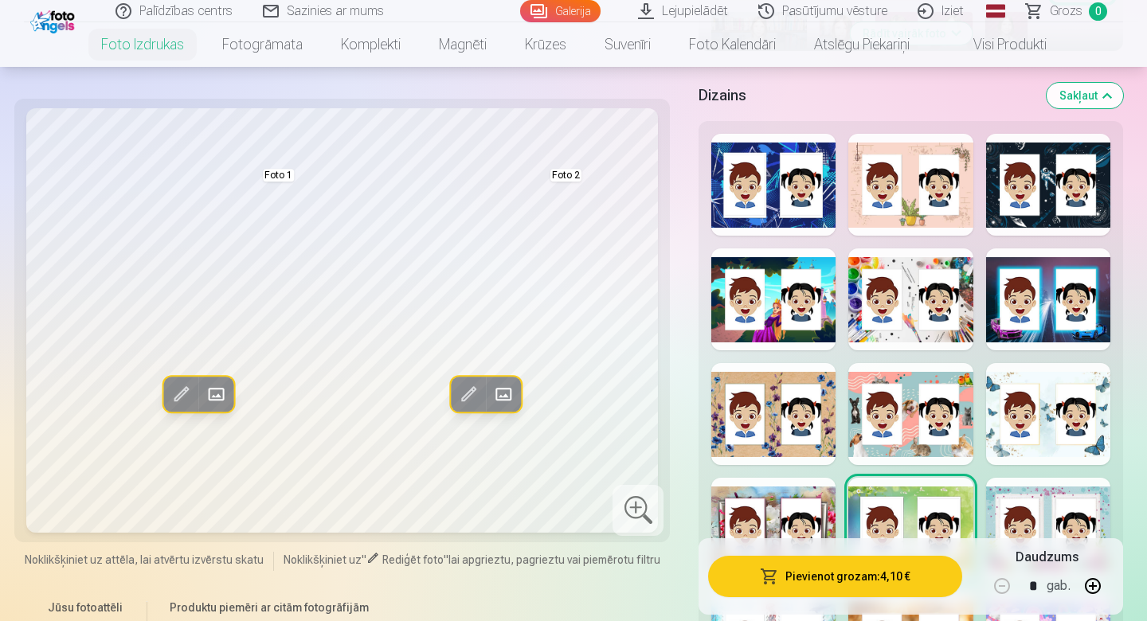
click at [1041, 559] on div at bounding box center [1048, 529] width 124 height 102
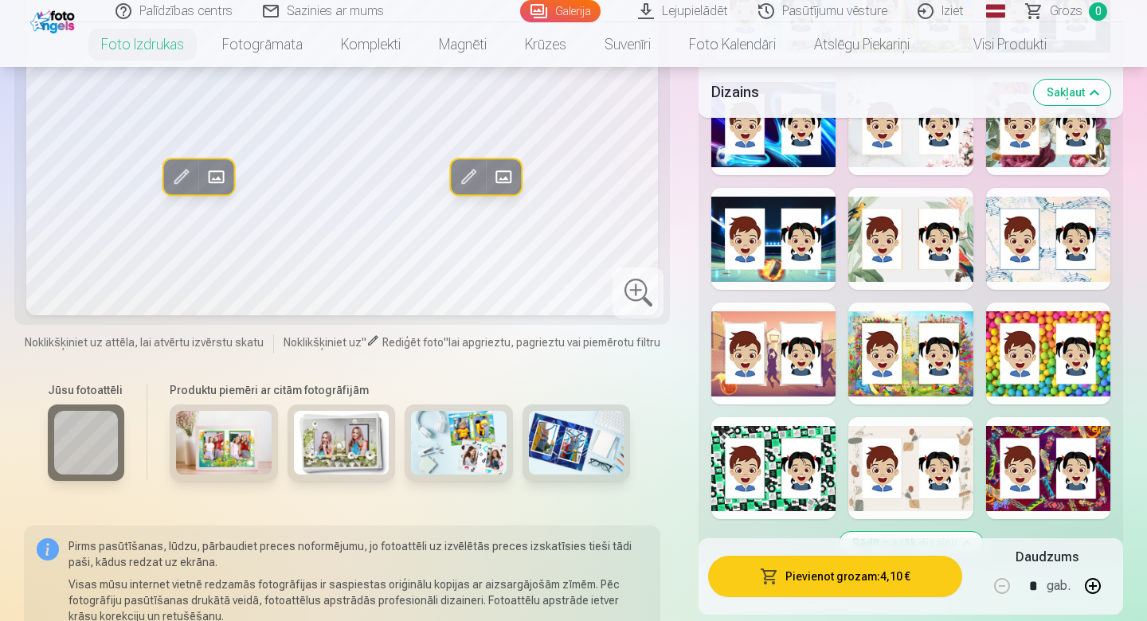
scroll to position [1523, 0]
click at [783, 491] on div at bounding box center [773, 468] width 124 height 102
click at [1056, 488] on div at bounding box center [1048, 468] width 124 height 102
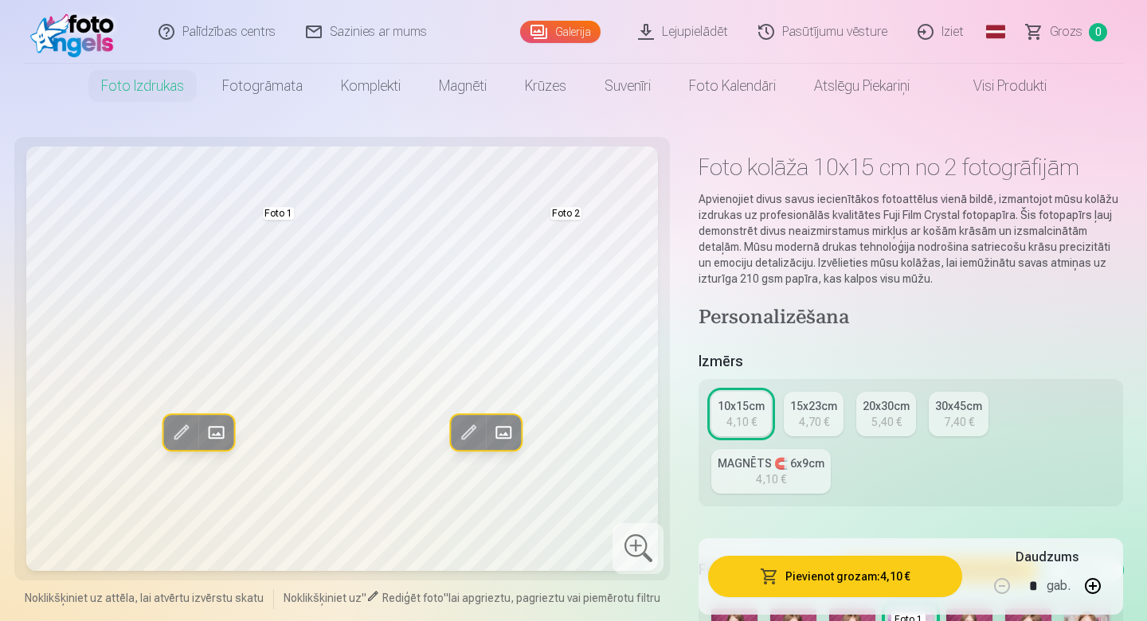
scroll to position [0, 0]
click at [1004, 89] on link "Visi produkti" at bounding box center [997, 86] width 137 height 45
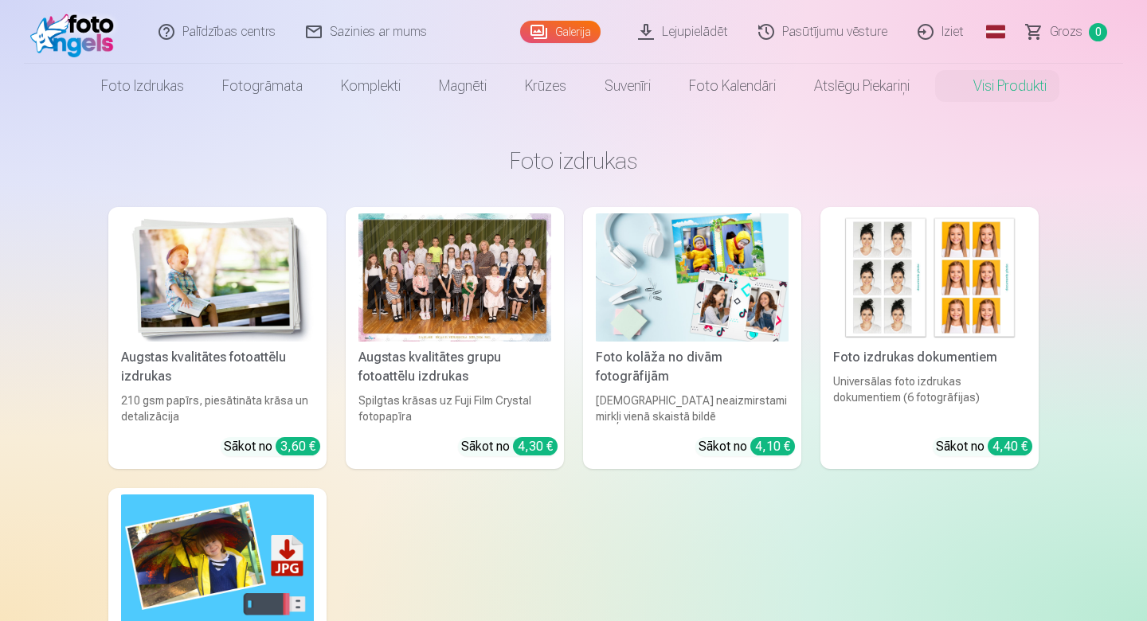
click at [464, 86] on link "Magnēti" at bounding box center [463, 86] width 86 height 45
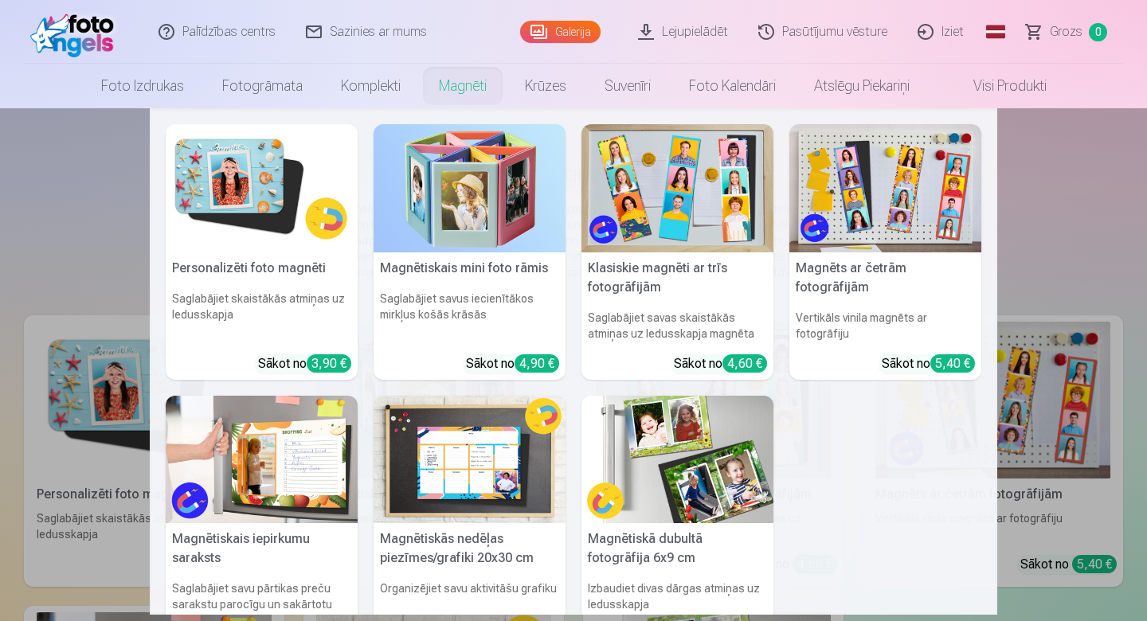
click at [754, 94] on link "Foto kalendāri" at bounding box center [732, 86] width 125 height 45
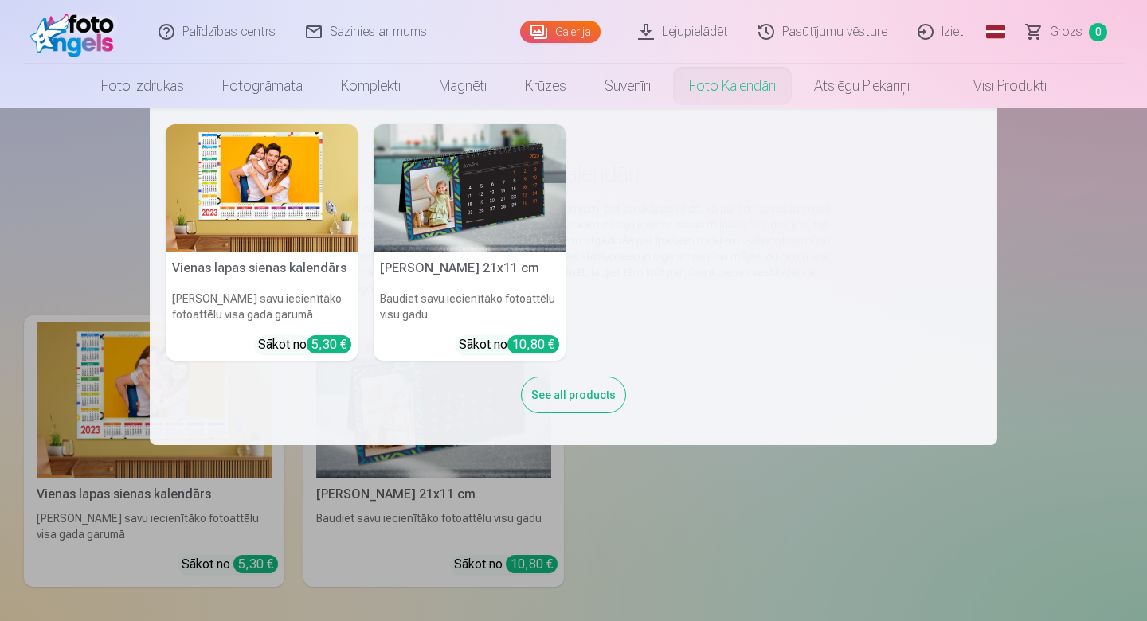
click at [519, 206] on img at bounding box center [470, 188] width 192 height 128
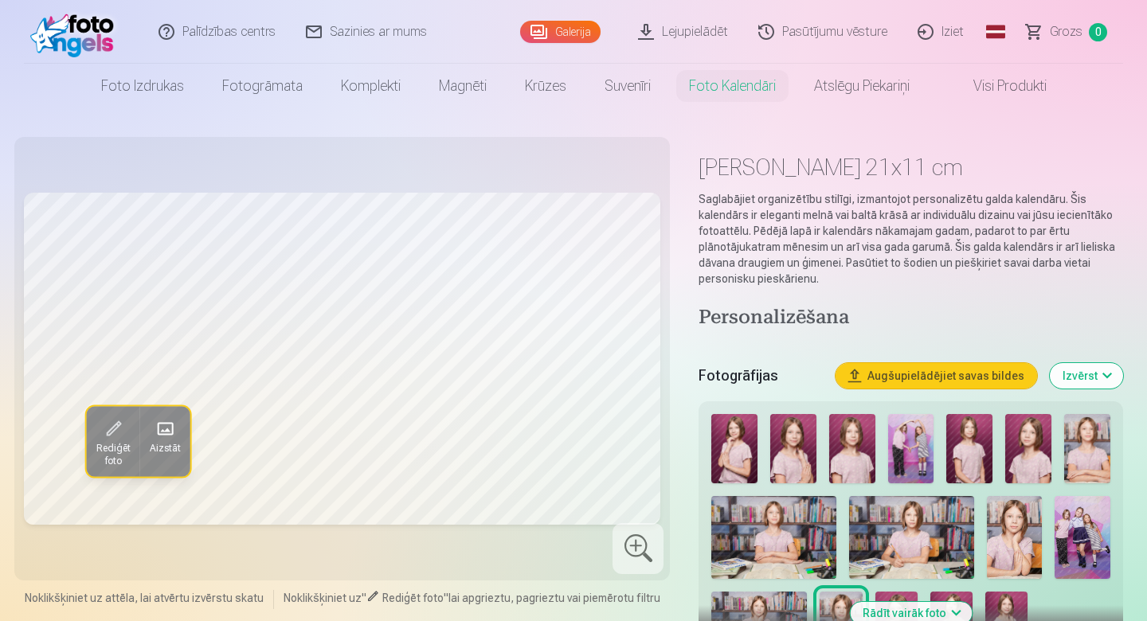
click at [760, 84] on link "Foto kalendāri" at bounding box center [732, 86] width 125 height 45
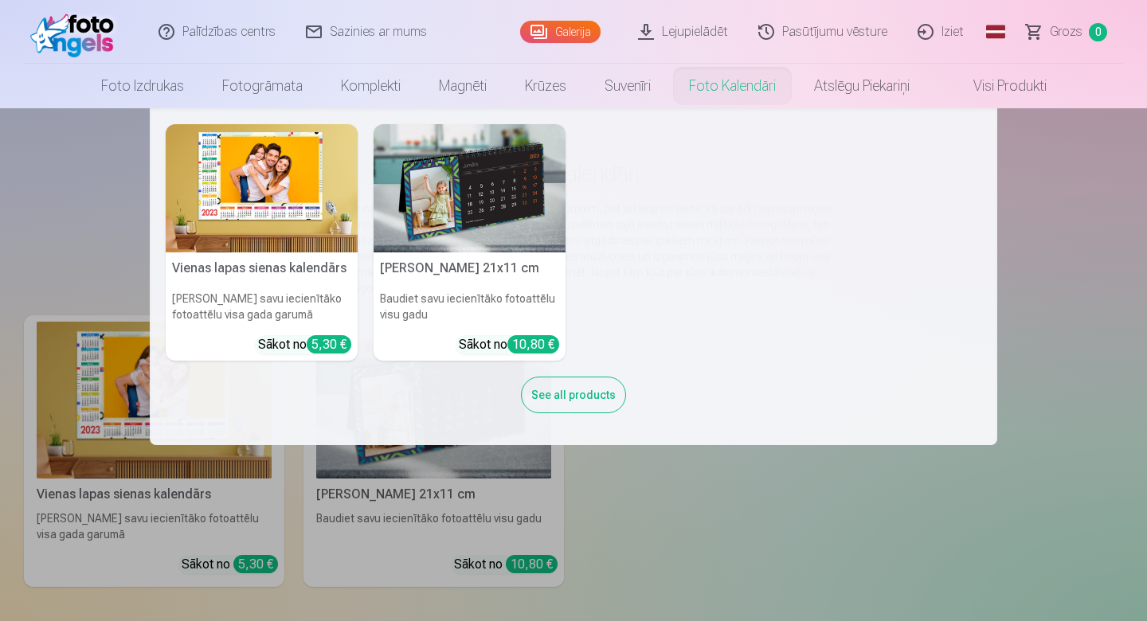
click at [628, 80] on link "Suvenīri" at bounding box center [628, 86] width 84 height 45
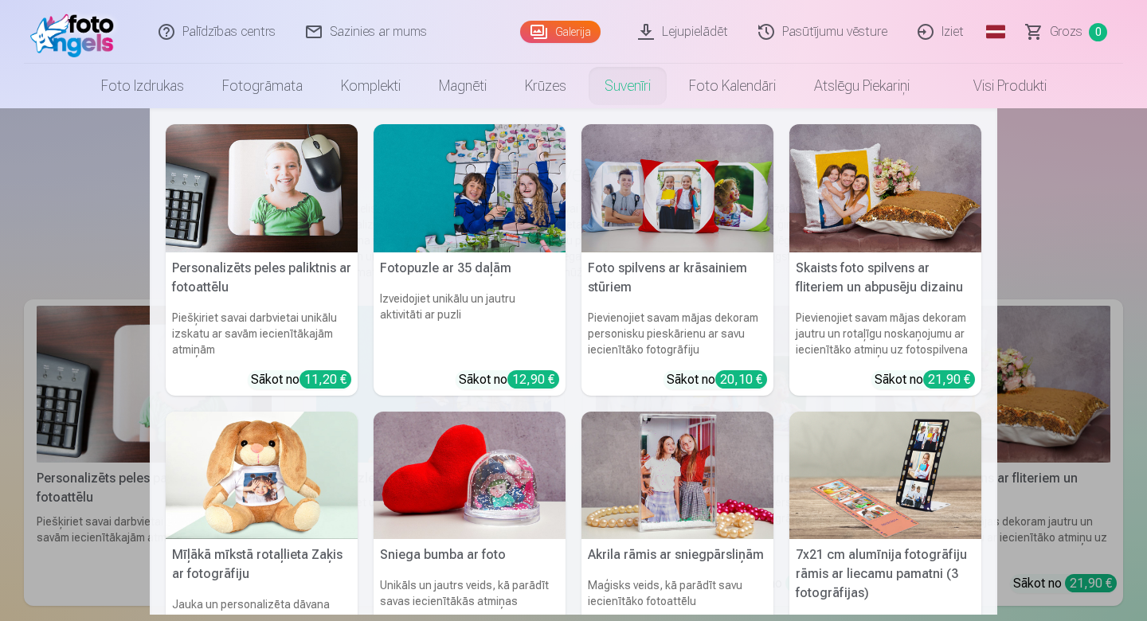
click at [377, 84] on link "Komplekti" at bounding box center [371, 86] width 98 height 45
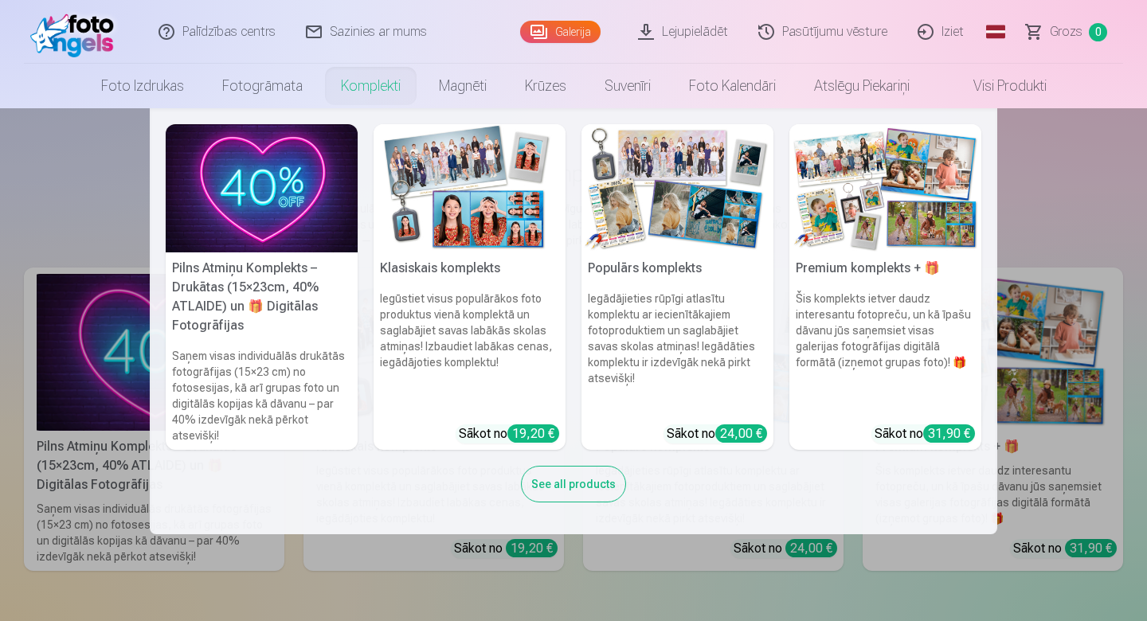
click at [284, 87] on link "Fotogrāmata" at bounding box center [262, 86] width 119 height 45
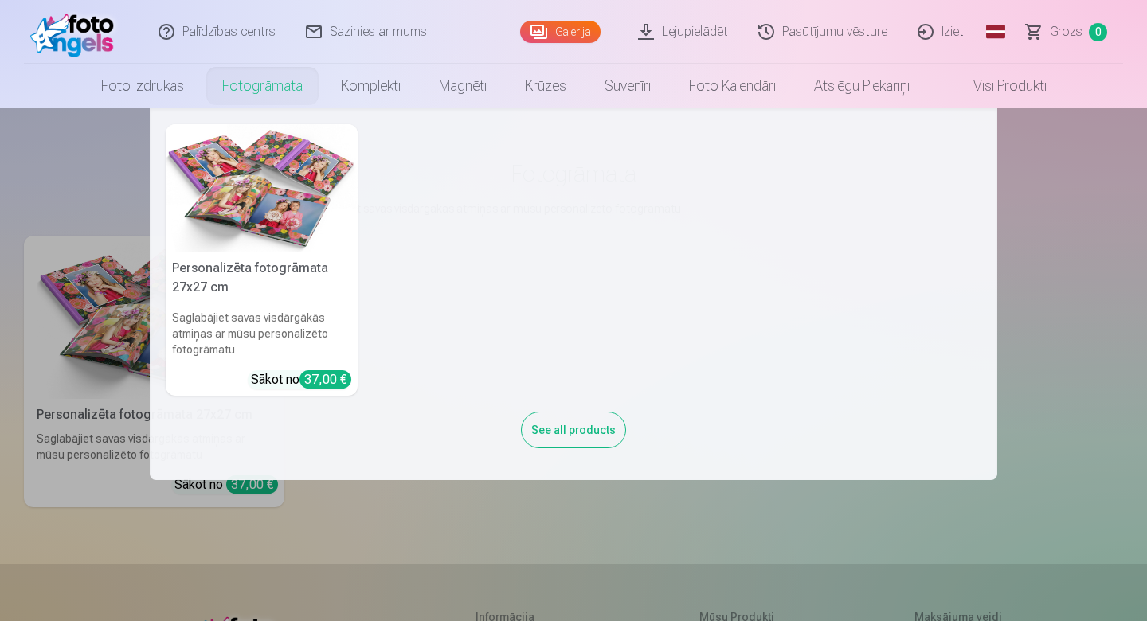
click at [154, 87] on link "Foto izdrukas" at bounding box center [142, 86] width 121 height 45
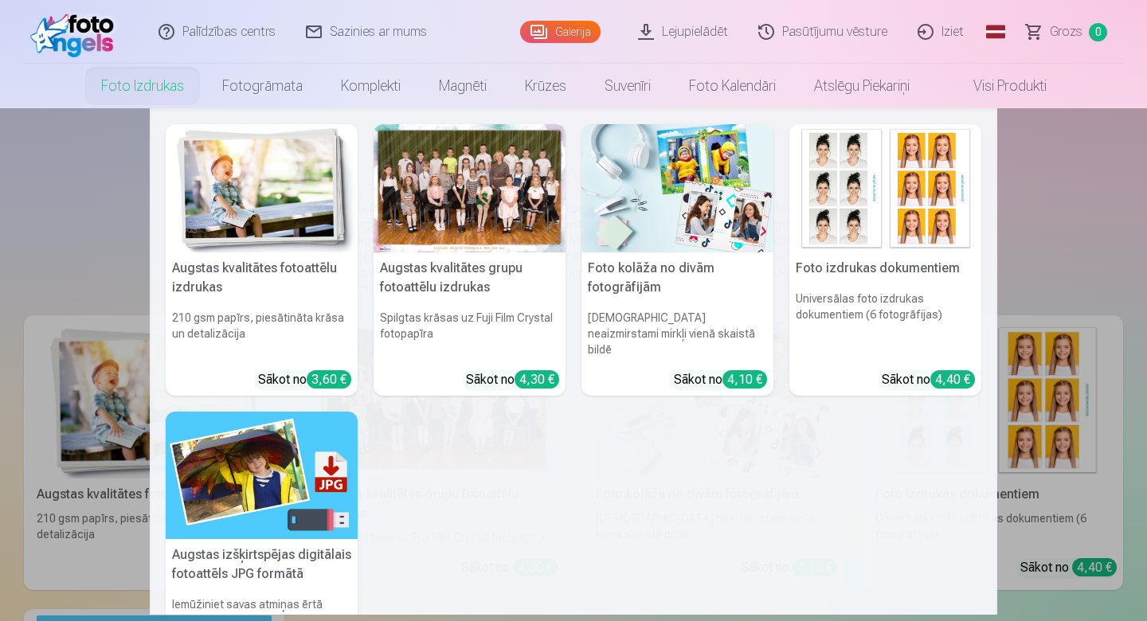
click at [1022, 90] on link "Visi produkti" at bounding box center [997, 86] width 137 height 45
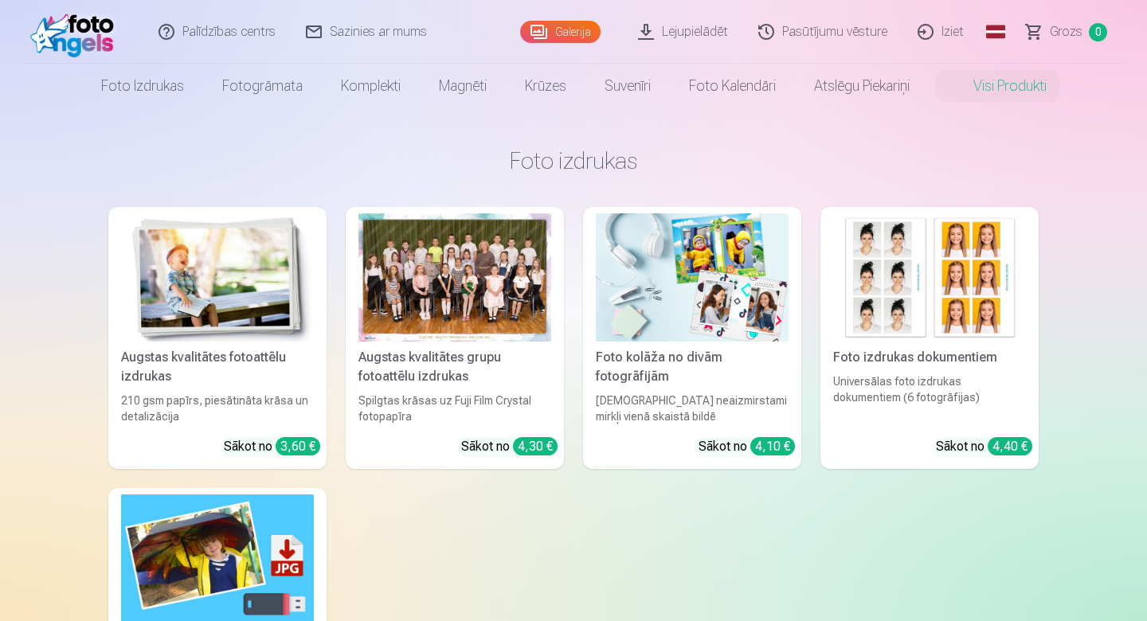
click at [950, 33] on link "Iziet" at bounding box center [941, 32] width 76 height 64
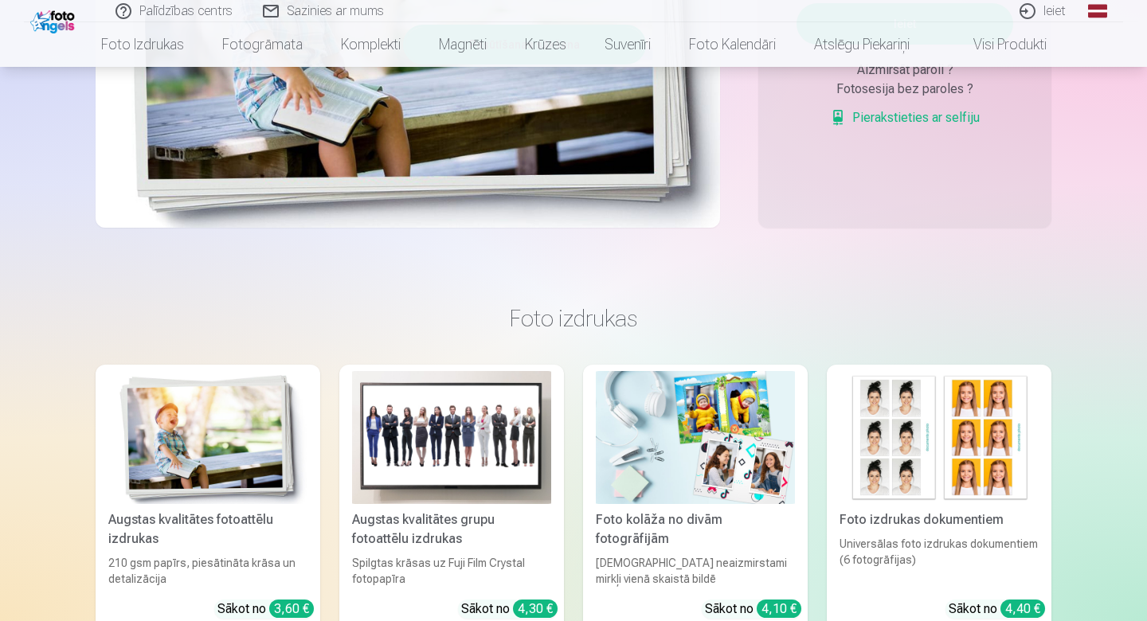
scroll to position [421, 0]
